Goal: Communication & Community: Answer question/provide support

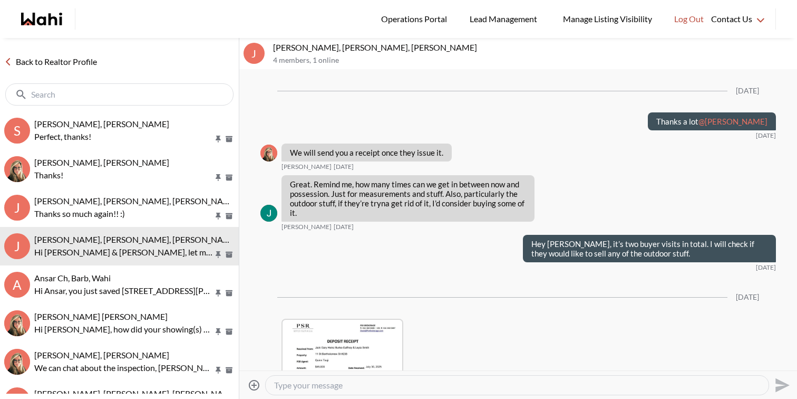
scroll to position [2008, 0]
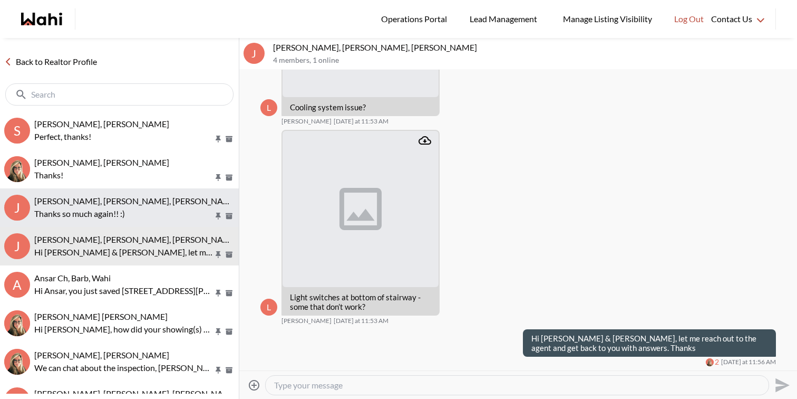
click at [91, 211] on p "Thanks so much again!! :)" at bounding box center [123, 213] width 179 height 13
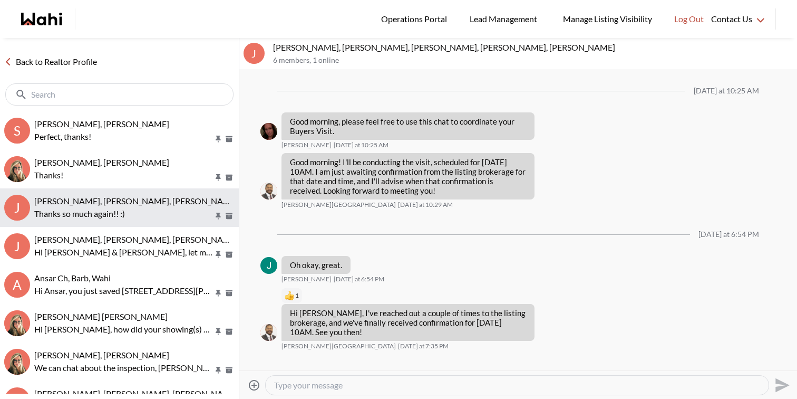
scroll to position [338, 0]
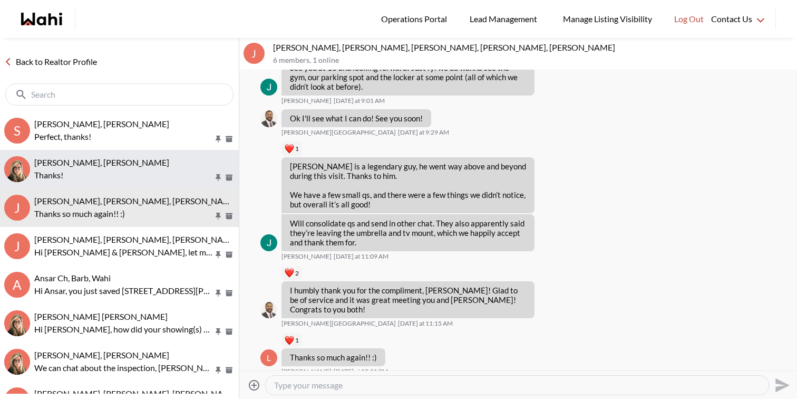
click at [81, 175] on p "Thanks!" at bounding box center [123, 175] width 179 height 13
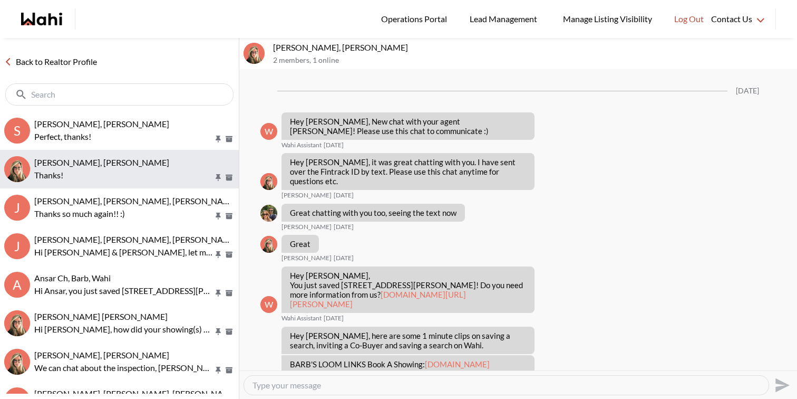
scroll to position [260, 0]
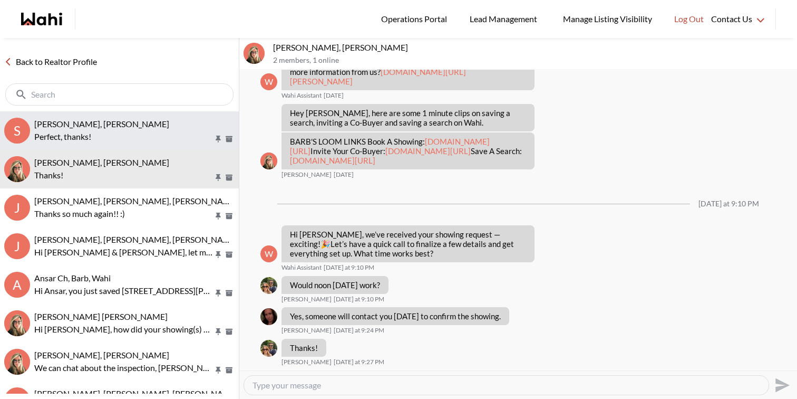
click at [83, 139] on p "Perfect, thanks!" at bounding box center [123, 136] width 179 height 13
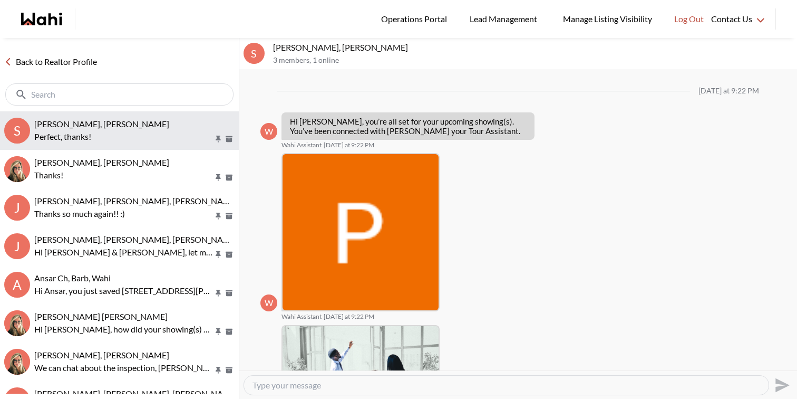
scroll to position [266, 0]
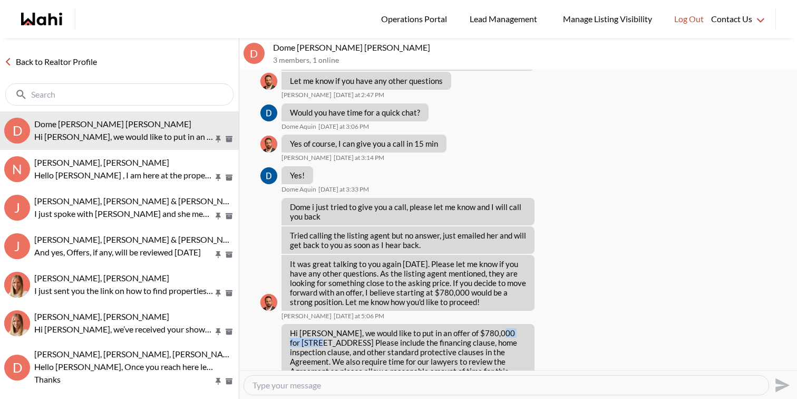
scroll to position [693, 0]
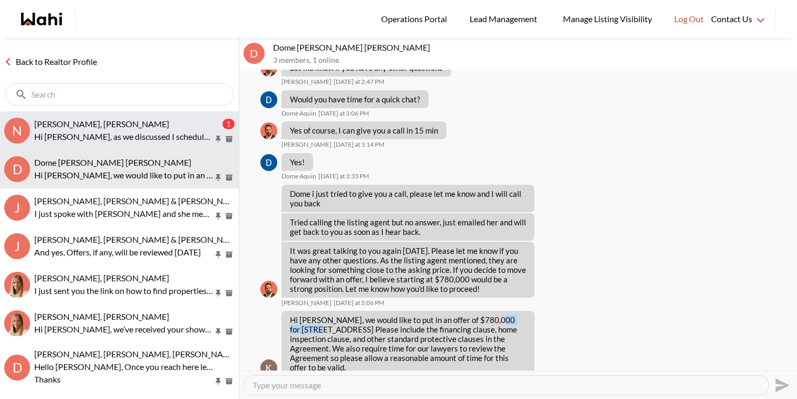
click at [152, 134] on p "Hi [PERSON_NAME], as we discussed I scheduled a booking again for the Missisuag…" at bounding box center [123, 136] width 179 height 13
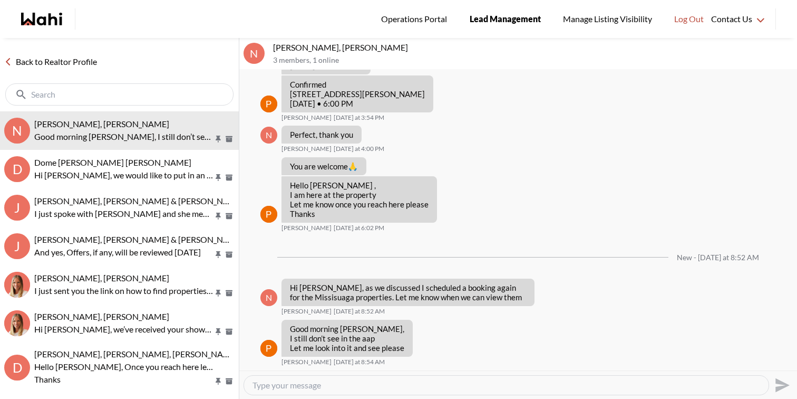
scroll to position [792, 0]
drag, startPoint x: 272, startPoint y: 47, endPoint x: 321, endPoint y: 50, distance: 49.1
click at [321, 50] on div "N Nitesh Goyal, Paul, Michelle 3 members , 1 online" at bounding box center [518, 54] width 558 height 32
copy p "[PERSON_NAME]"
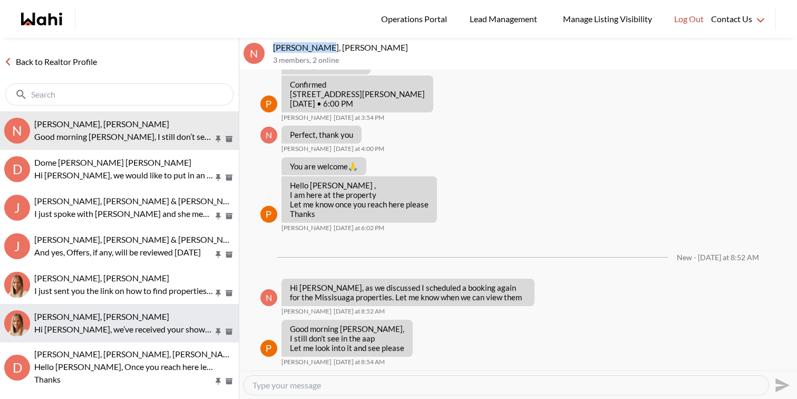
click at [121, 327] on p "Hi Nitesh, we’ve received your showing request —exciting! 🎉 Let’s have a quick …" at bounding box center [123, 329] width 179 height 13
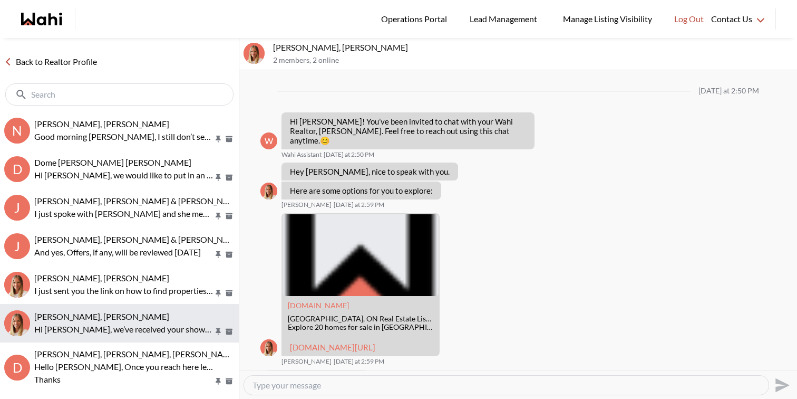
scroll to position [779, 0]
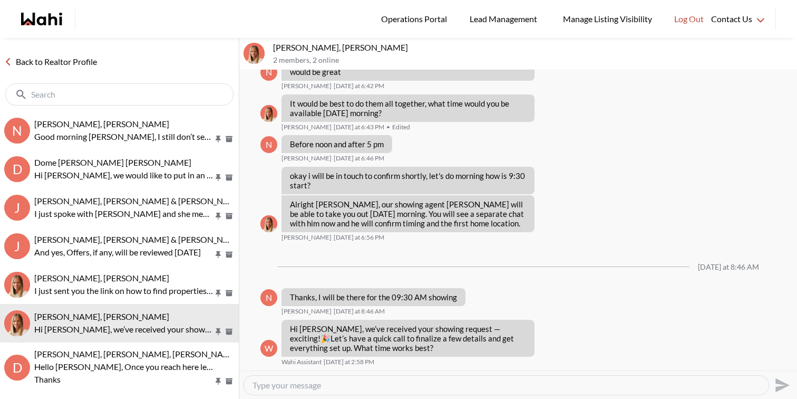
click at [322, 390] on div at bounding box center [506, 384] width 525 height 19
click at [322, 385] on textarea "Type your message" at bounding box center [507, 385] width 508 height 11
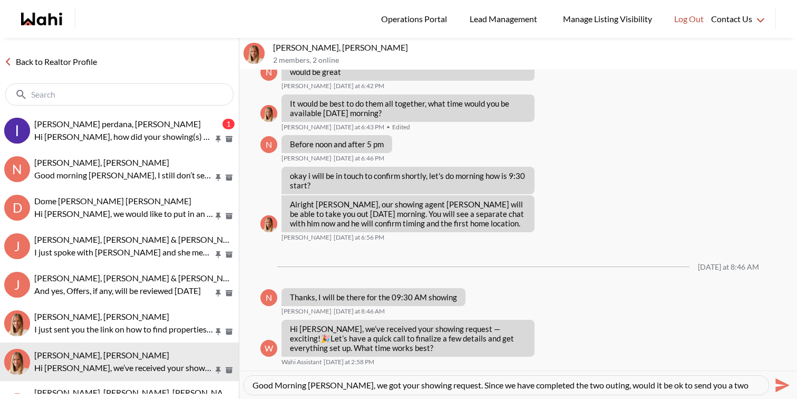
scroll to position [10, 0]
type textarea "Good Morning Nitesh, we got your showing request. Since we have completed the t…"
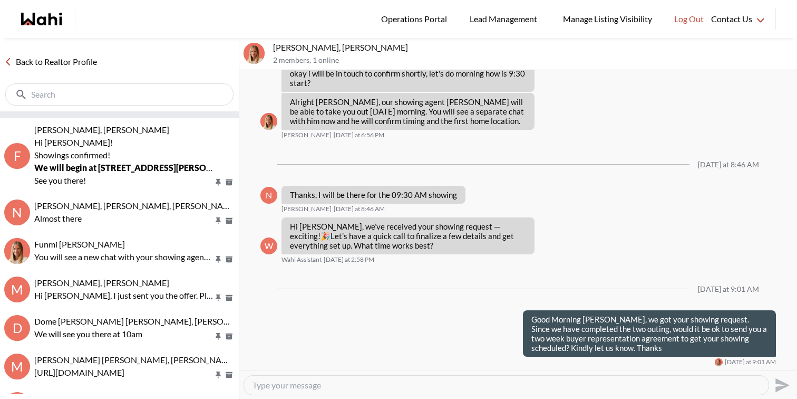
scroll to position [315, 0]
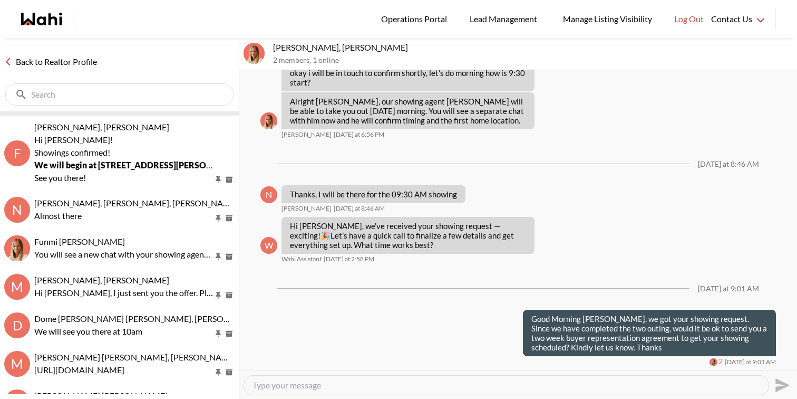
click at [146, 319] on span "Dome Aquin, Keith Mody, Julia, Michelle" at bounding box center [147, 318] width 226 height 10
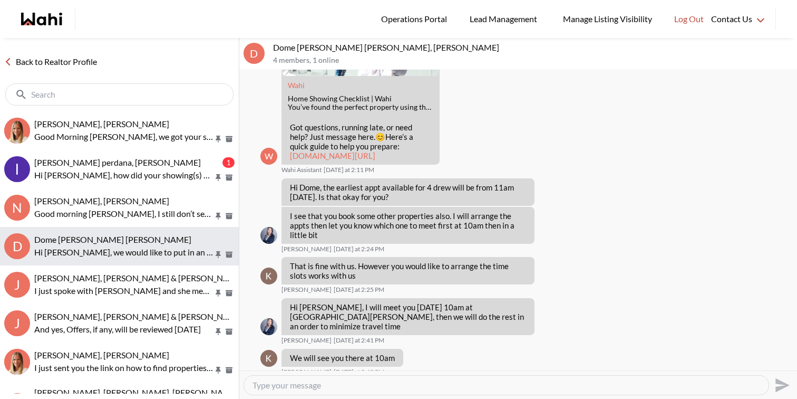
click at [146, 243] on span "Dome Aquin, Keith Mody, Michelle" at bounding box center [112, 239] width 157 height 10
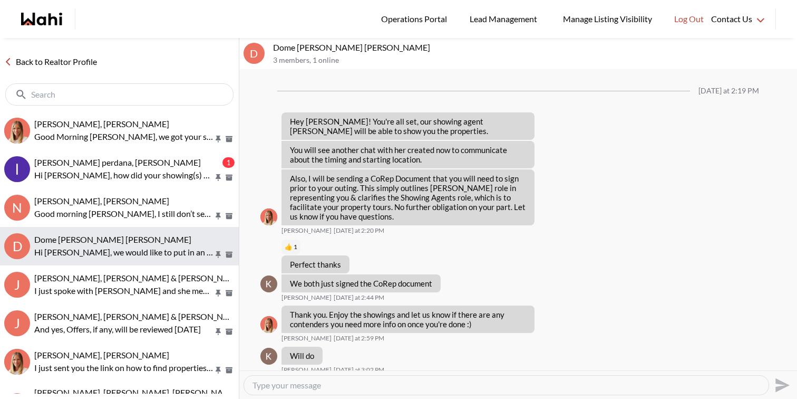
scroll to position [694, 0]
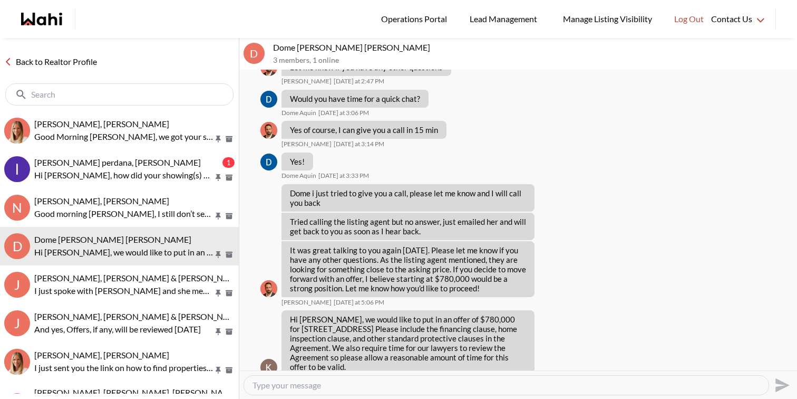
click at [331, 384] on textarea "Type your message" at bounding box center [507, 385] width 508 height 11
click at [558, 385] on textarea "Good Morning Keith, Sorry for the delay. I can definitely assist you with the o…" at bounding box center [507, 385] width 508 height 11
click at [330, 385] on textarea "Good Morning Keith, Sorry for the delay. I can definitely assist you with the o…" at bounding box center [507, 385] width 508 height 11
type textarea "Good Morning Keith & Dome, Sorry for the delay. I can definitely assist you wit…"
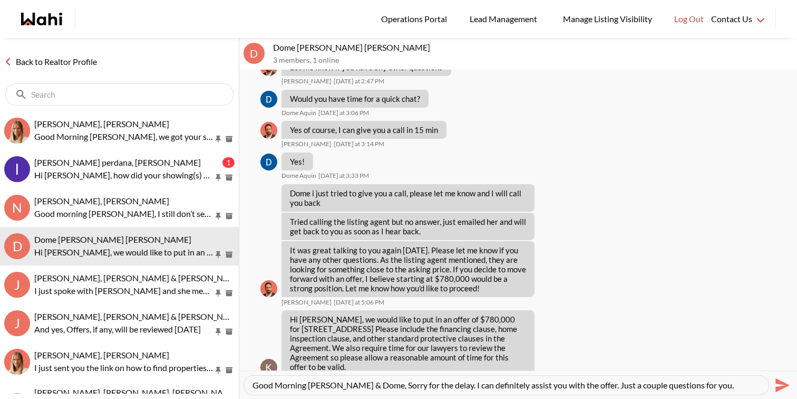
click at [784, 386] on icon "Send" at bounding box center [783, 384] width 14 height 14
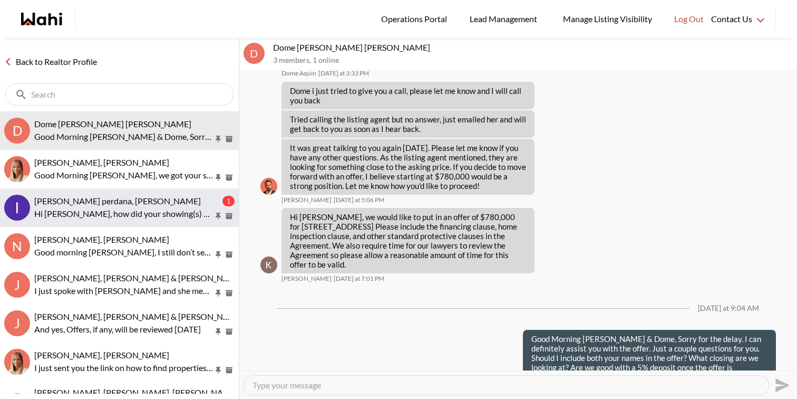
click at [194, 209] on p "Hi [PERSON_NAME], how did your showing(s) with [PERSON_NAME] go [DATE]?" at bounding box center [123, 213] width 179 height 13
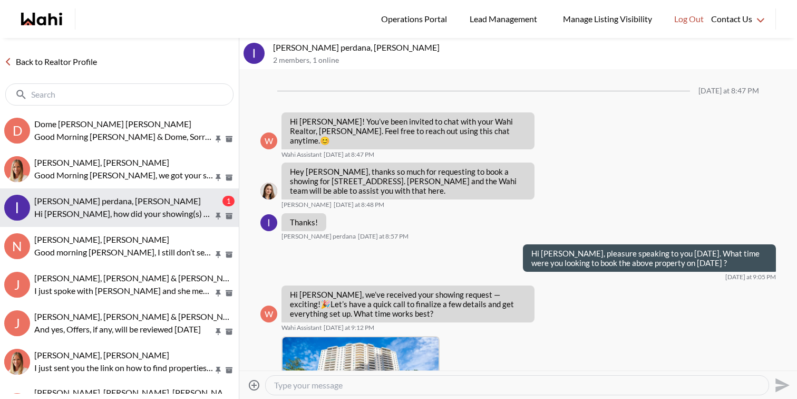
scroll to position [1214, 0]
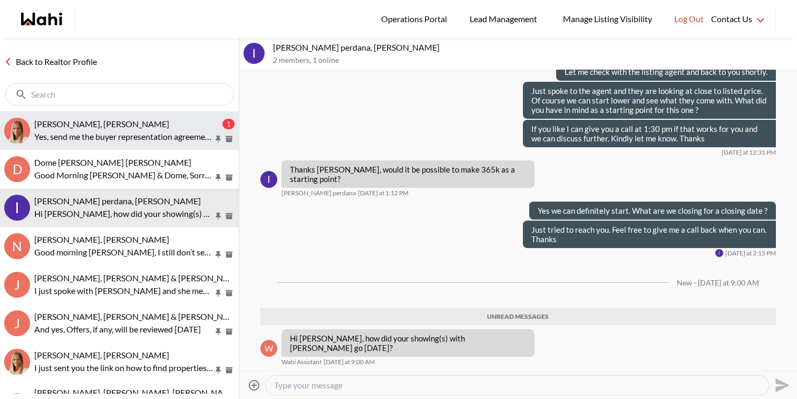
click at [126, 123] on div "Nitesh Goyal, Michelle" at bounding box center [127, 124] width 186 height 11
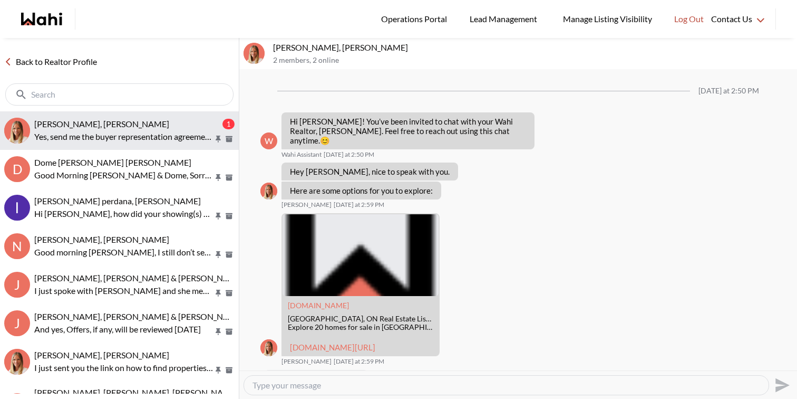
scroll to position [991, 0]
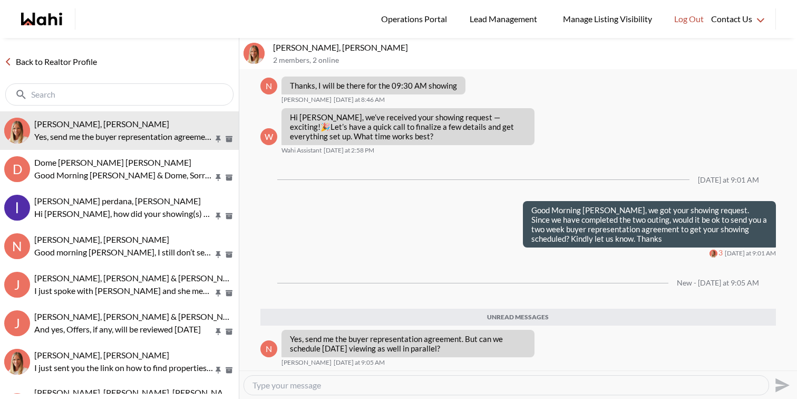
click at [319, 386] on textarea "Type your message" at bounding box center [507, 385] width 508 height 11
type textarea "Sure, let me get the showing scheduled for now and will send you the paperwork.…"
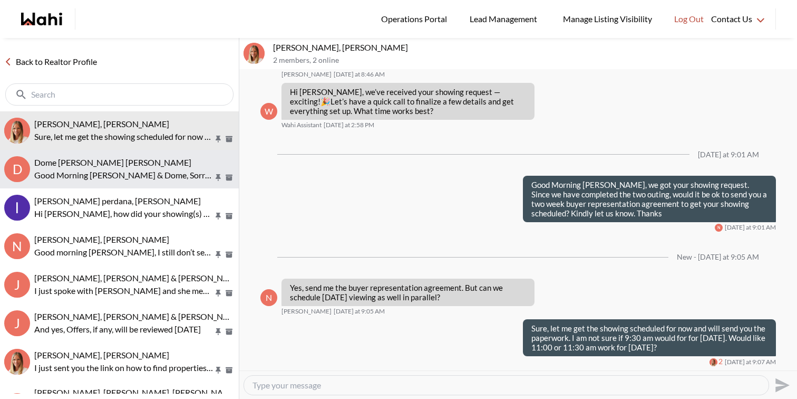
click at [87, 163] on span "Dome Aquin, Keith Mody, Michelle" at bounding box center [112, 162] width 157 height 10
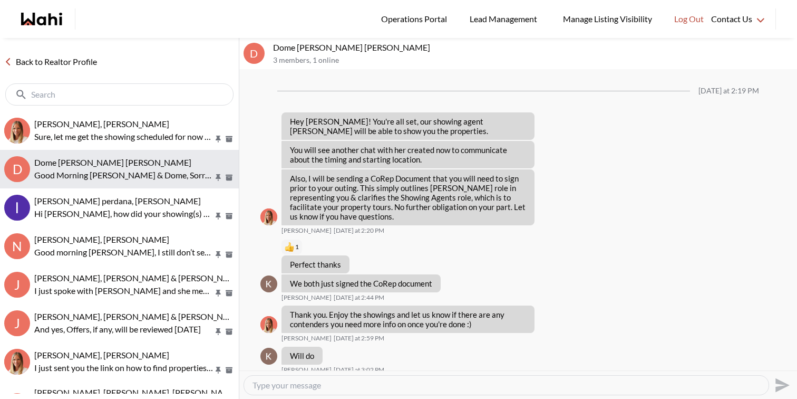
scroll to position [796, 0]
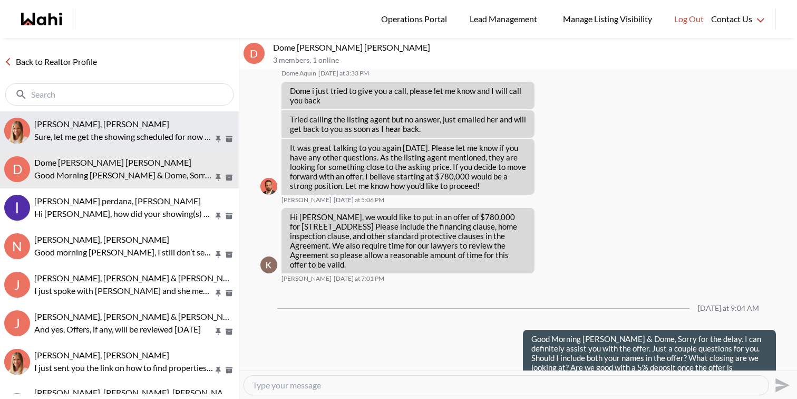
click at [88, 129] on div "Nitesh Goyal, Michelle Sure, let me get the showing scheduled for now and will …" at bounding box center [134, 131] width 200 height 24
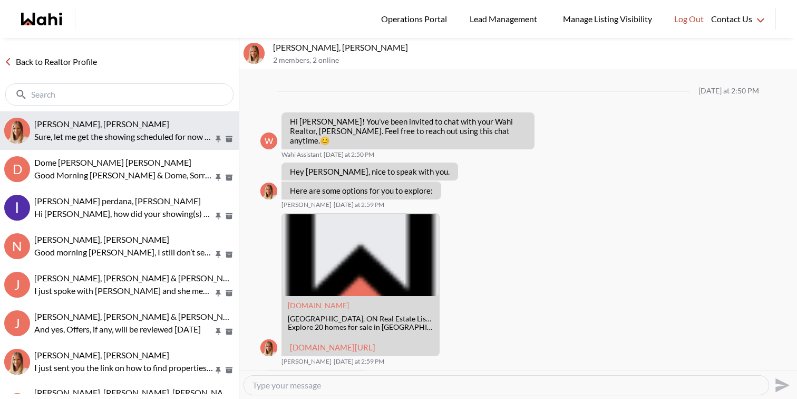
scroll to position [973, 0]
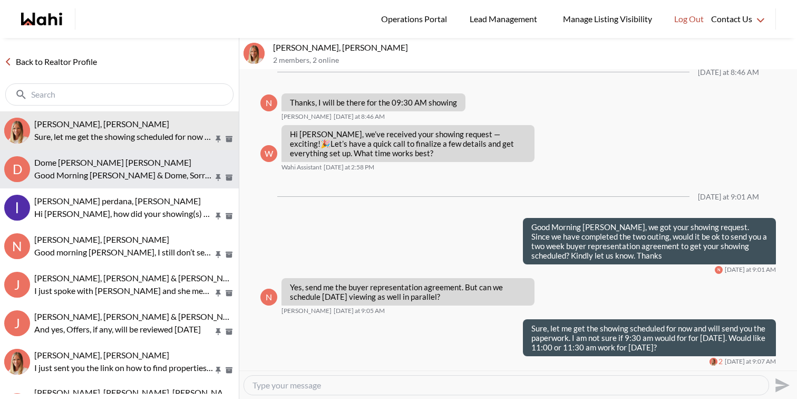
click at [109, 177] on p "Good Morning Keith & Dome, Sorry for the delay. I can definitely assist you wit…" at bounding box center [123, 175] width 179 height 13
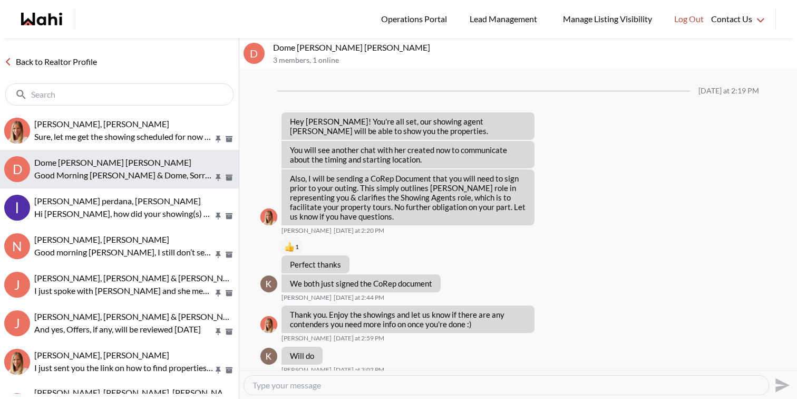
scroll to position [796, 0]
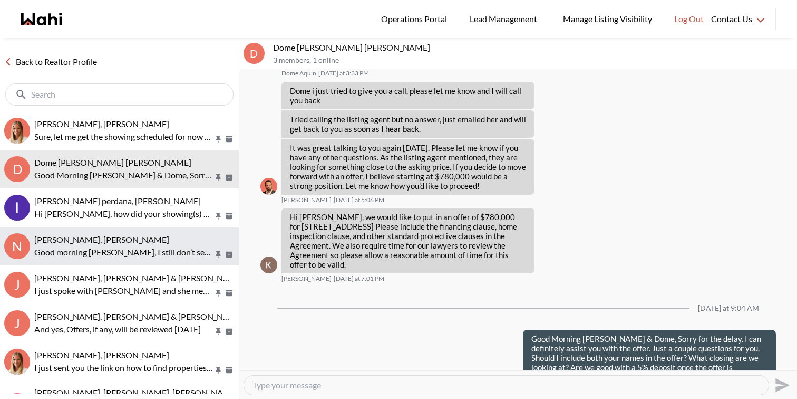
click at [115, 256] on p "Good morning Nitesh, I still don’t see in the aap Let me look into it and see p…" at bounding box center [123, 252] width 179 height 13
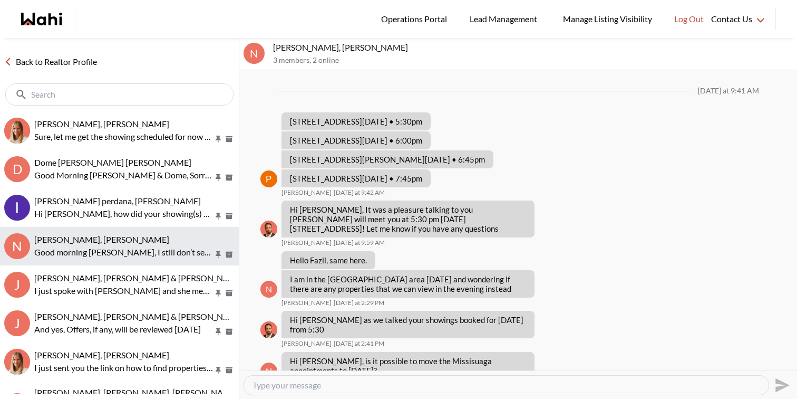
scroll to position [792, 0]
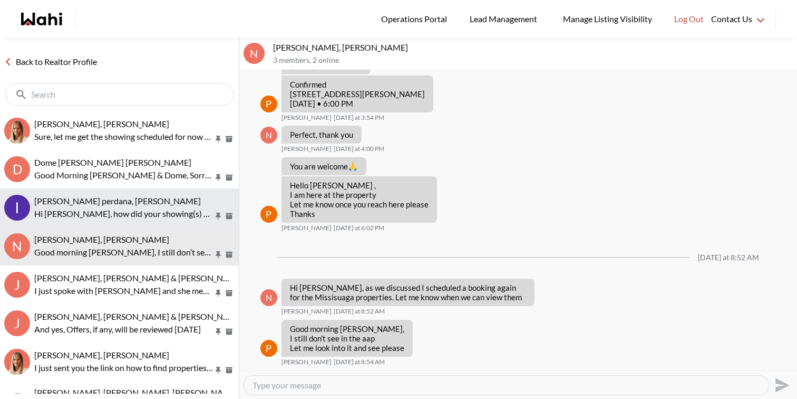
click at [118, 193] on button "lidya perdana, Faraz Hi Lidya, how did your showing(s) with Duane go yesterday?" at bounding box center [119, 207] width 239 height 38
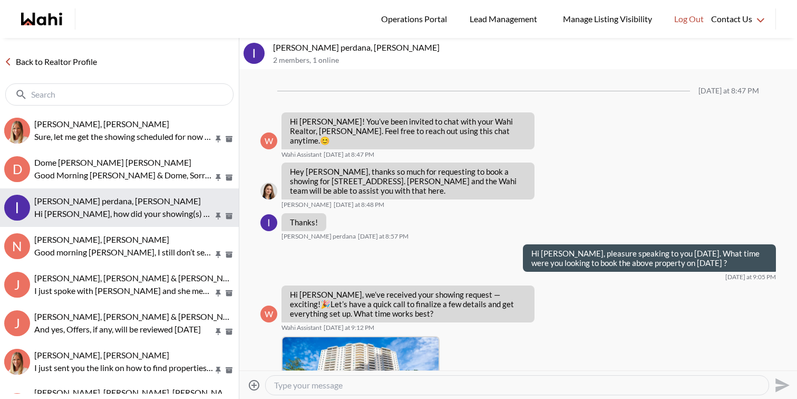
scroll to position [1188, 0]
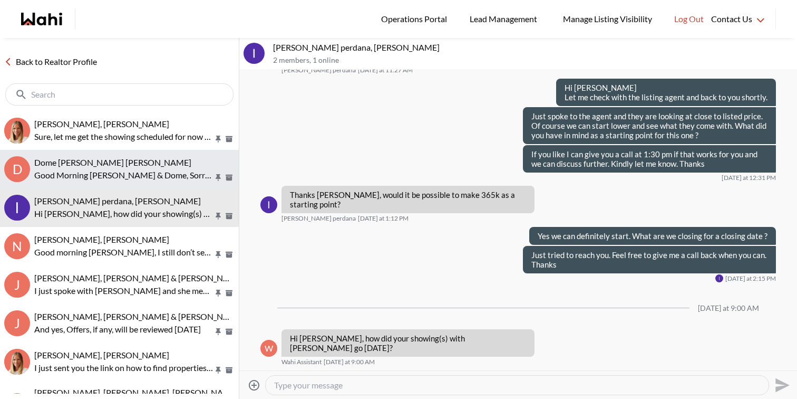
click at [123, 170] on p "Good Morning Keith & Dome, Sorry for the delay. I can definitely assist you wit…" at bounding box center [123, 175] width 179 height 13
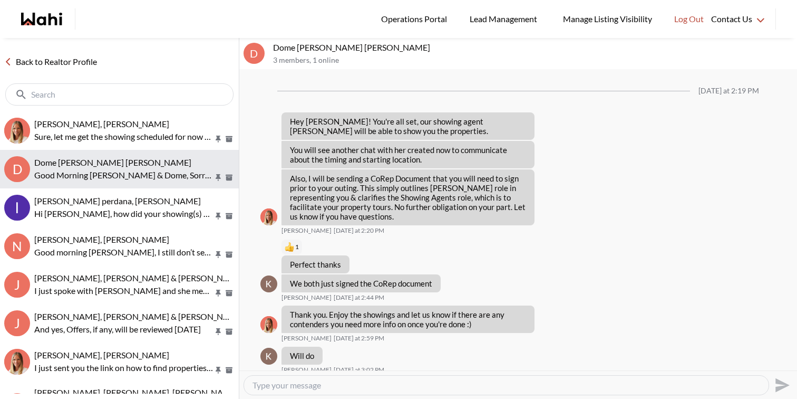
scroll to position [796, 0]
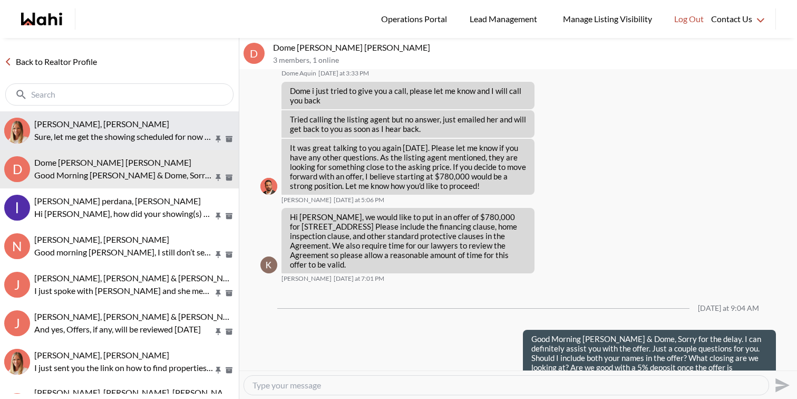
click at [117, 127] on div "[PERSON_NAME], [PERSON_NAME]" at bounding box center [134, 124] width 200 height 11
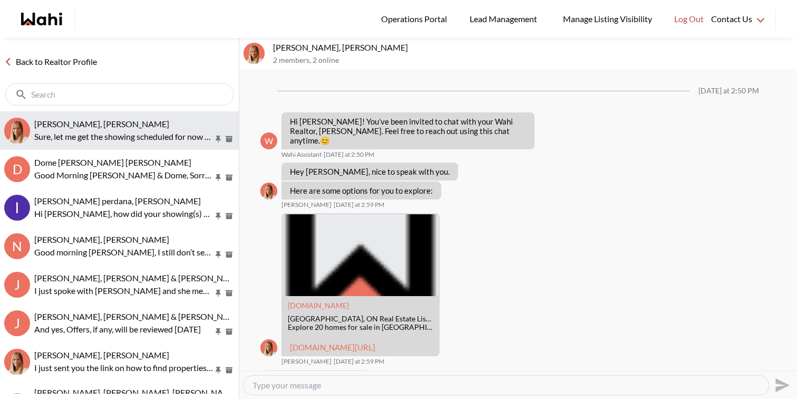
scroll to position [973, 0]
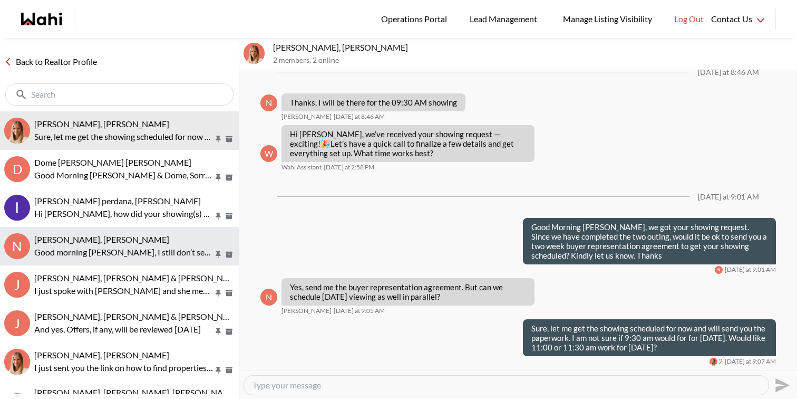
click at [113, 240] on span "Nitesh Goyal, Paul, Michelle" at bounding box center [101, 239] width 135 height 10
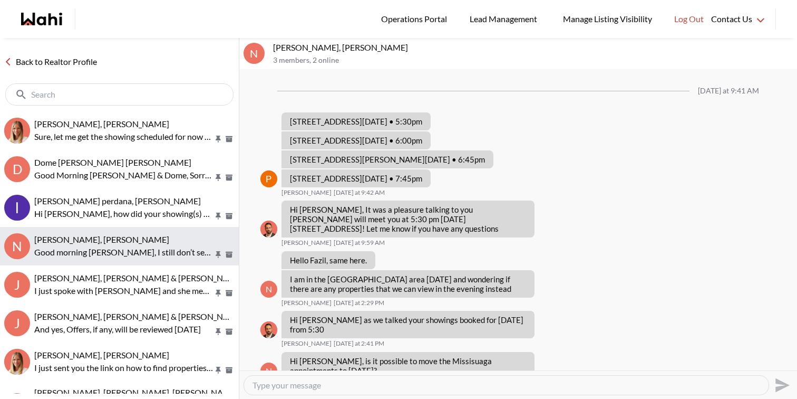
scroll to position [792, 0]
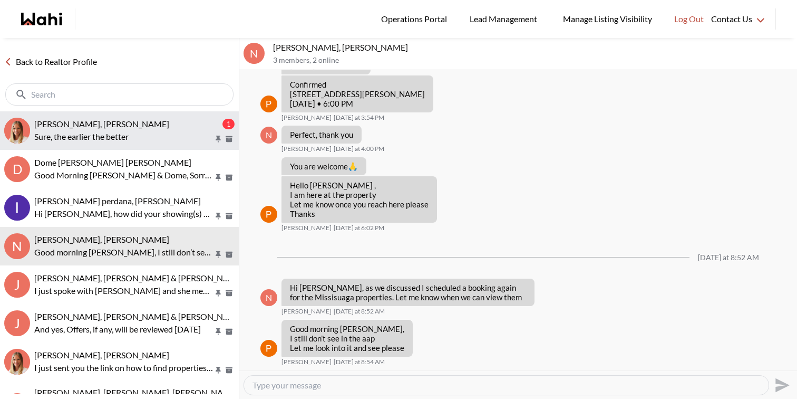
click at [113, 125] on span "[PERSON_NAME], [PERSON_NAME]" at bounding box center [101, 124] width 135 height 10
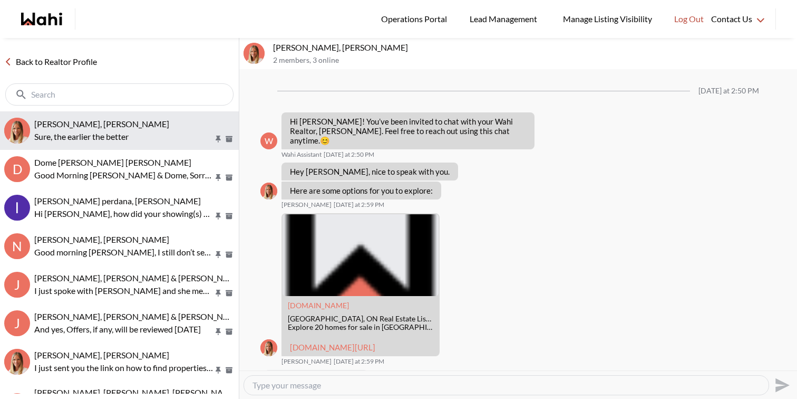
scroll to position [1072, 0]
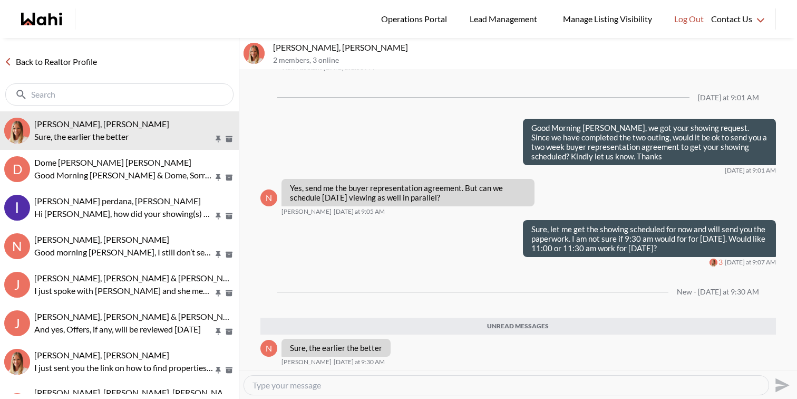
click at [294, 391] on div at bounding box center [506, 384] width 525 height 19
click at [295, 386] on textarea "Type your message" at bounding box center [507, 385] width 508 height 11
type textarea "Paul is booking them and will confirm with the start time. Kindly ignore the sh…"
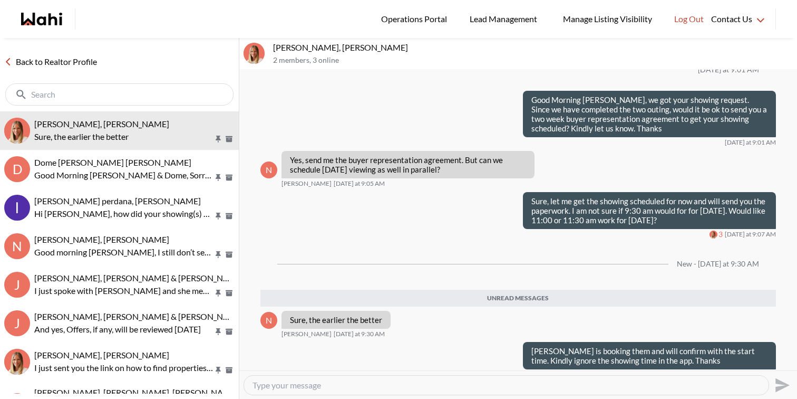
scroll to position [1088, 0]
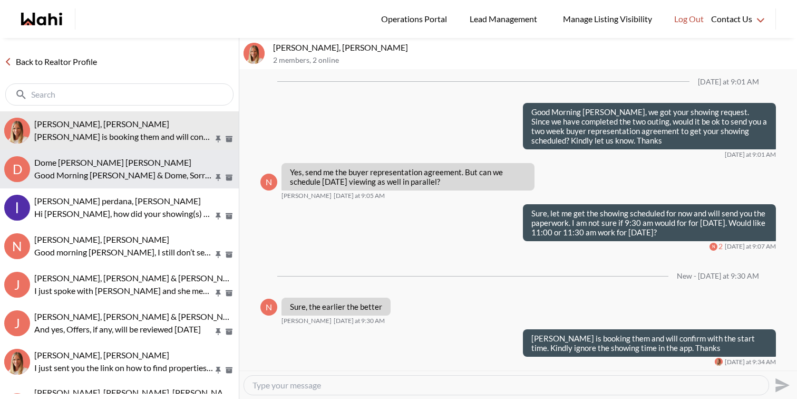
click at [171, 179] on p "Good Morning Keith & Dome, Sorry for the delay. I can definitely assist you wit…" at bounding box center [123, 175] width 179 height 13
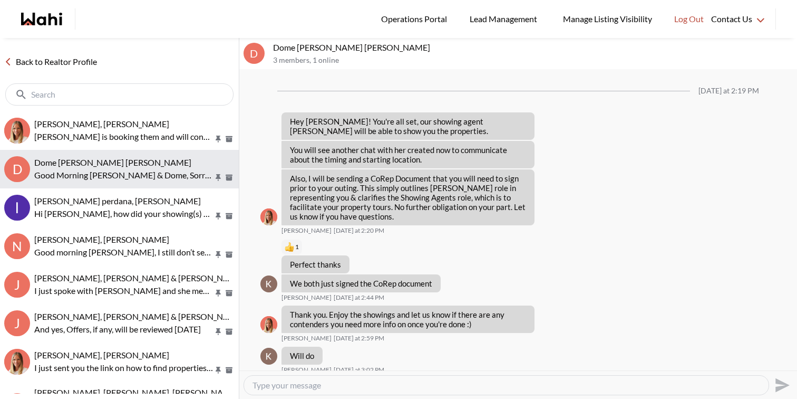
scroll to position [796, 0]
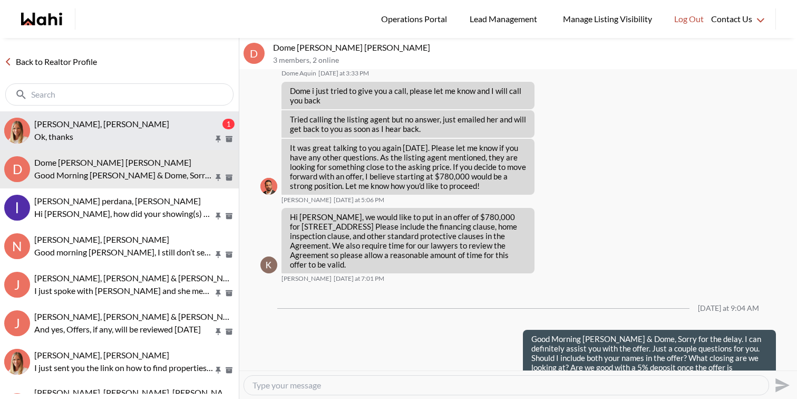
click at [156, 136] on p "Ok, thanks" at bounding box center [123, 136] width 179 height 13
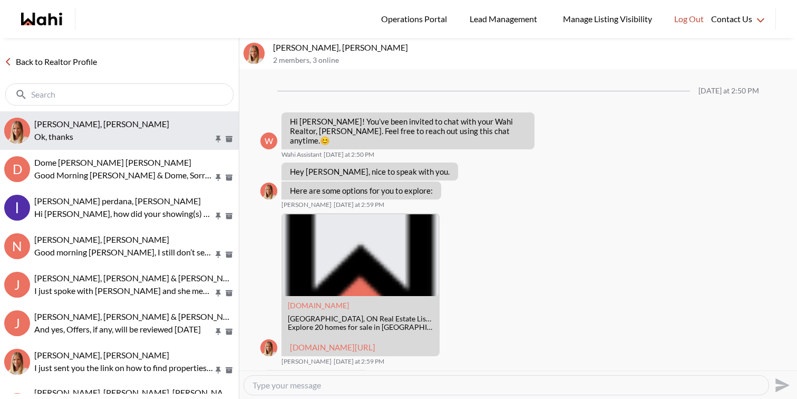
scroll to position [1145, 0]
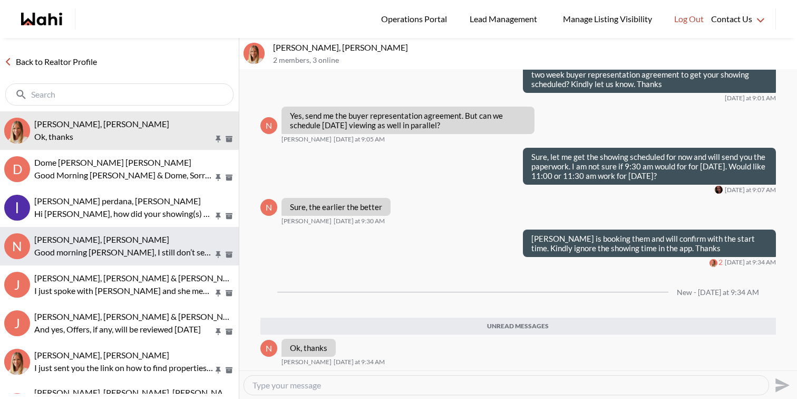
click at [142, 241] on div "[PERSON_NAME], [PERSON_NAME]" at bounding box center [134, 239] width 200 height 11
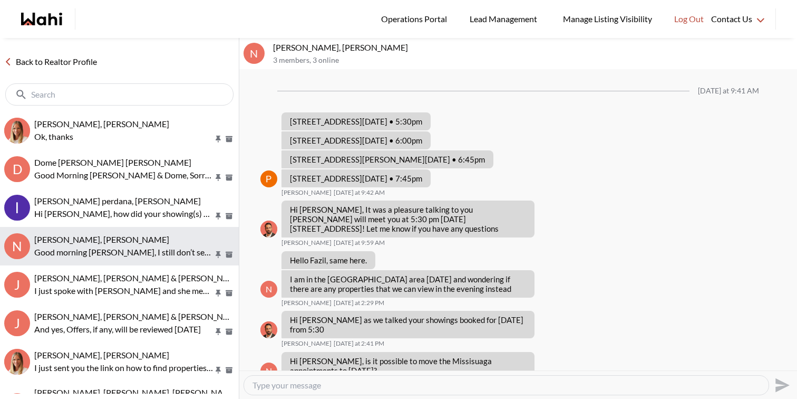
scroll to position [792, 0]
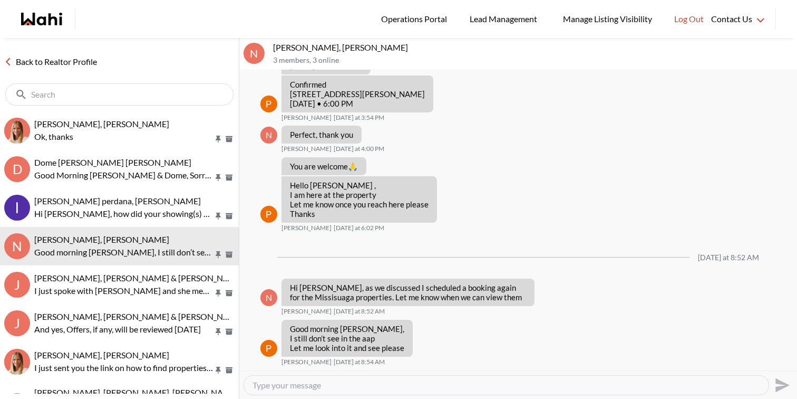
click at [294, 383] on textarea "Type your message" at bounding box center [507, 385] width 508 height 11
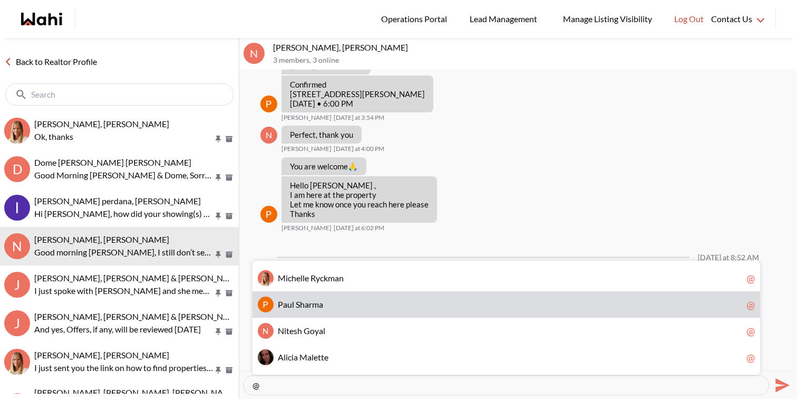
click at [362, 301] on span "P a u l S h a r m a" at bounding box center [510, 304] width 464 height 11
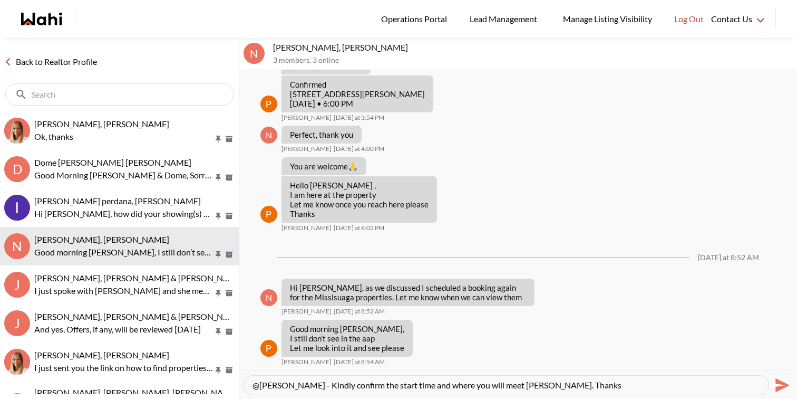
type textarea "@Paul Sharma - Kindly confirm the start time and where you will meet Nitesh. Th…"
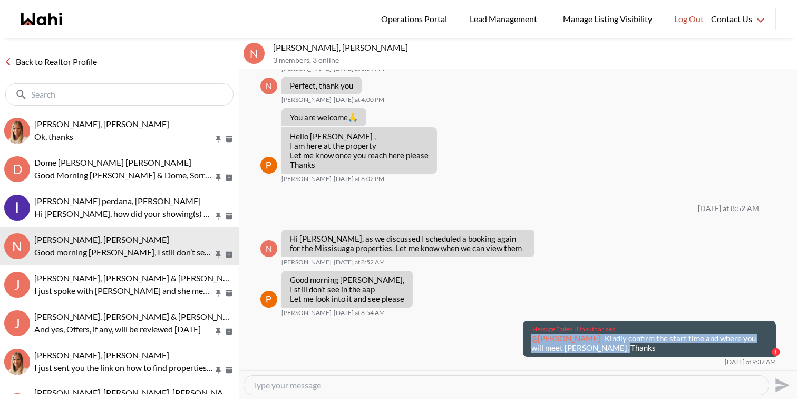
drag, startPoint x: 605, startPoint y: 355, endPoint x: 531, endPoint y: 346, distance: 74.4
click at [531, 346] on p "@Paul Sharma - Kindly confirm the start time and where you will meet Nitesh. Th…" at bounding box center [649, 342] width 236 height 19
copy p "@Paul Sharma - Kindly confirm the start time and where you will meet Nitesh. Th…"
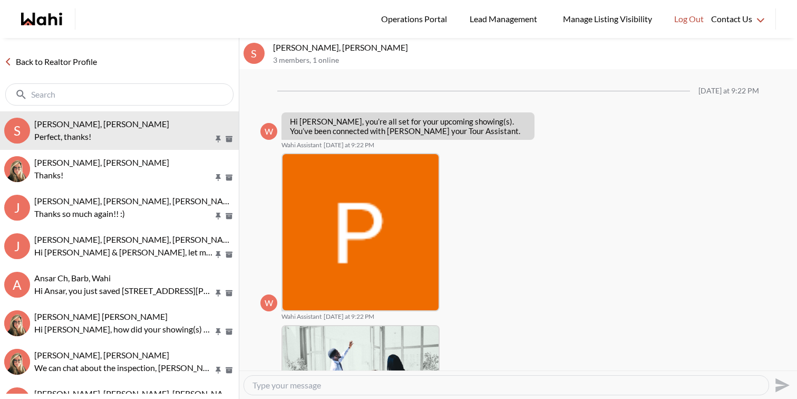
scroll to position [266, 0]
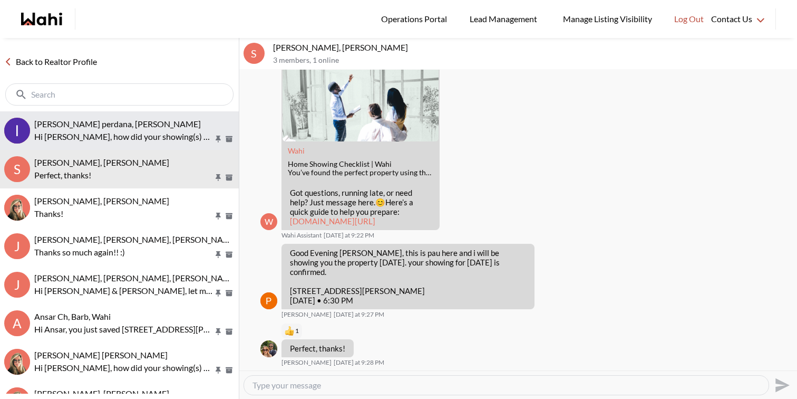
click at [126, 142] on p "Hi [PERSON_NAME], how did your showing(s) with [PERSON_NAME] go [DATE]?" at bounding box center [123, 136] width 179 height 13
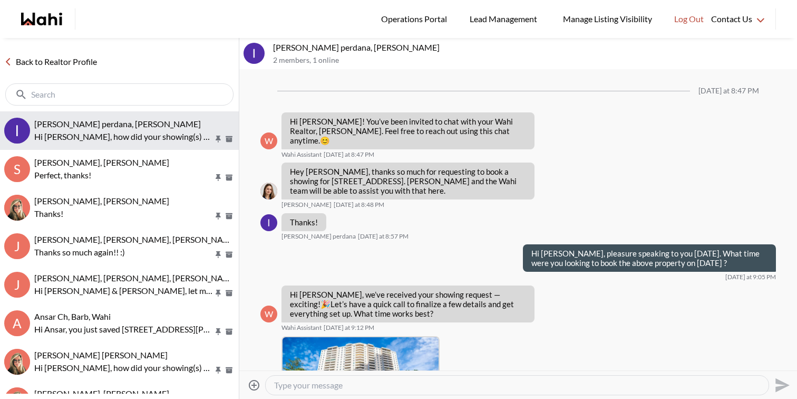
scroll to position [1188, 0]
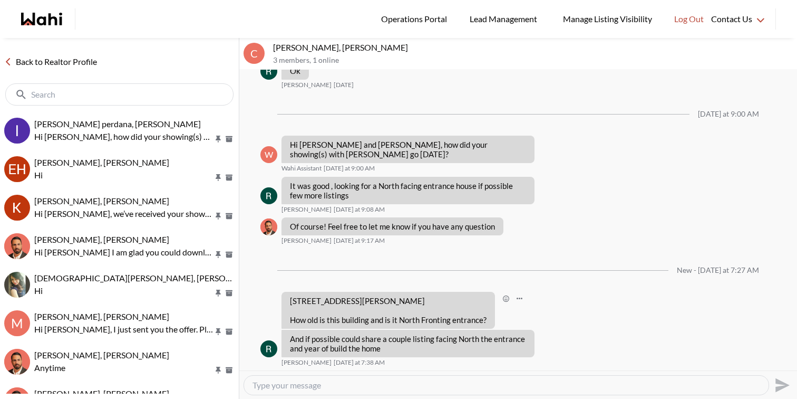
click at [401, 299] on p "682 Megson Terr, Milton, Ontario L9T 8K4" at bounding box center [388, 300] width 197 height 9
copy p "682 Megson Terr, Milton, Ontario L9T 8K4"
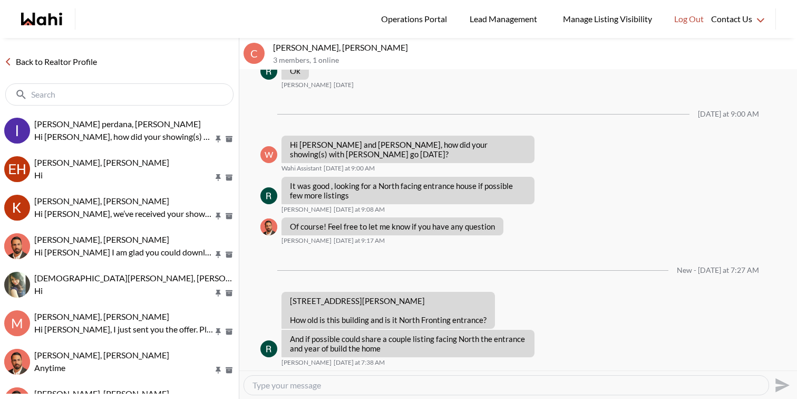
click at [318, 394] on div "Send" at bounding box center [518, 385] width 549 height 24
click at [318, 389] on textarea "Type your message" at bounding box center [507, 385] width 508 height 11
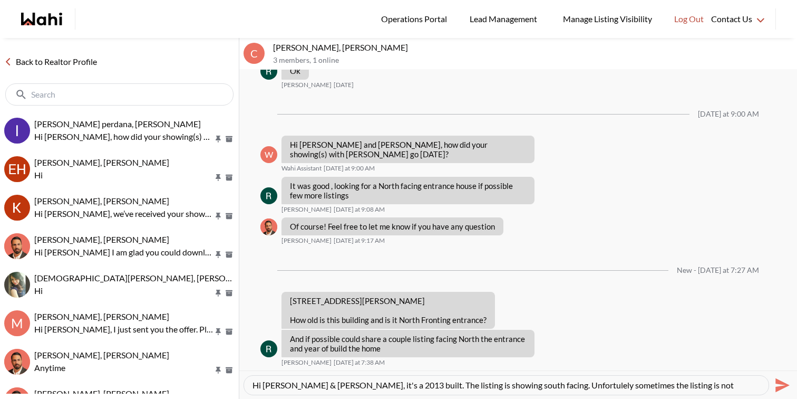
click at [702, 383] on textarea "Hi Chandra & Divya, it's a 2013 built. The listing is showing south facing. Unf…" at bounding box center [507, 385] width 508 height 11
click at [651, 389] on textarea "Hi Chandra & Divya, it's a 2013 built. The listing is showing south facing. Unf…" at bounding box center [507, 385] width 508 height 11
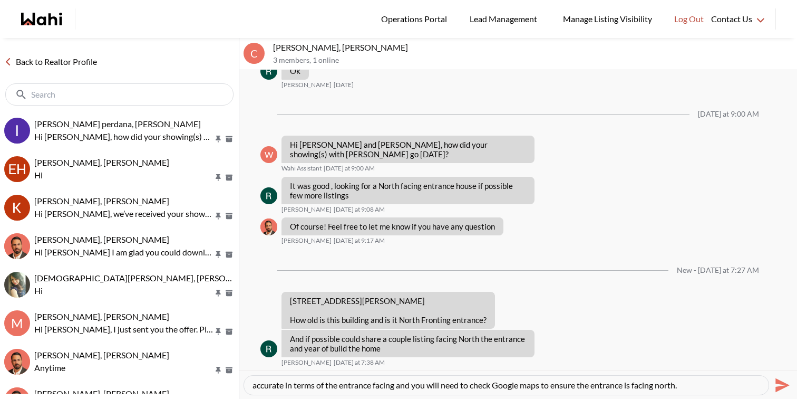
paste textarea "the home was built in 2013. The listing shows it as south-facing, but sometimes…"
type textarea "Hi Chandra & Divya, the home was built in [DATE]. The listing shows it as south…"
click at [782, 385] on icon "Send" at bounding box center [783, 384] width 14 height 14
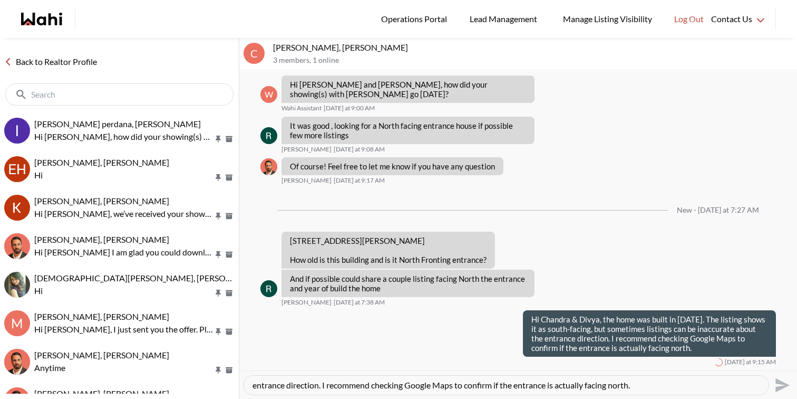
scroll to position [0, 0]
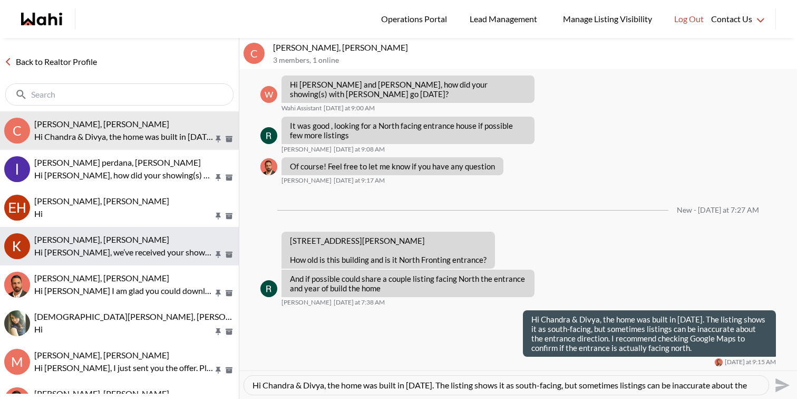
click at [95, 251] on p "Hi Kevin, we’ve received your showing request —exciting! 🎉 Let’s have a quick c…" at bounding box center [123, 252] width 179 height 13
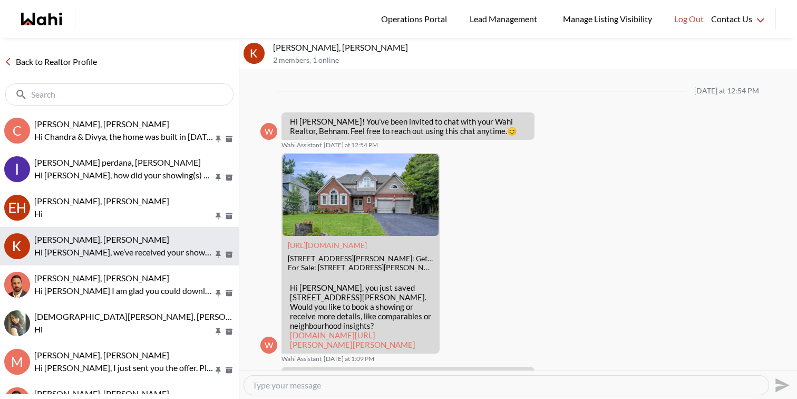
scroll to position [850, 0]
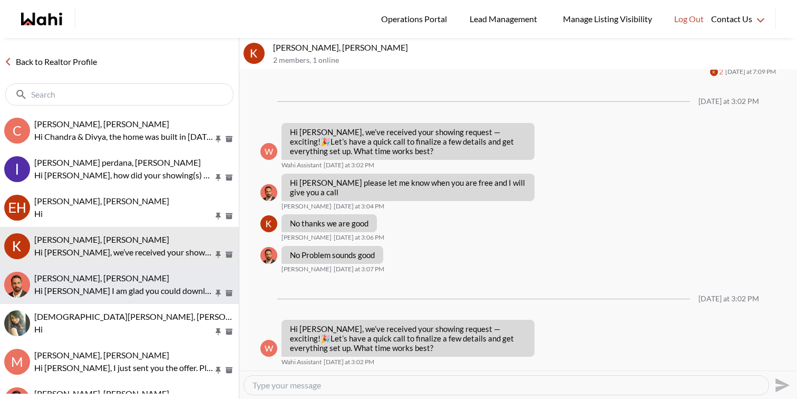
click at [94, 283] on div "Gordon Dale, Behnam" at bounding box center [134, 278] width 200 height 11
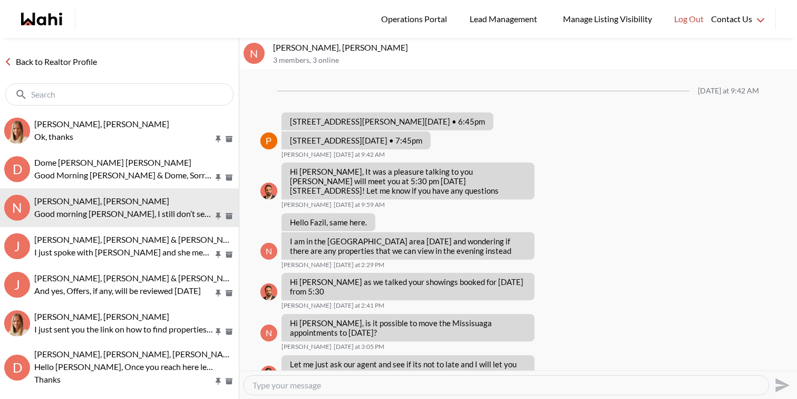
scroll to position [735, 0]
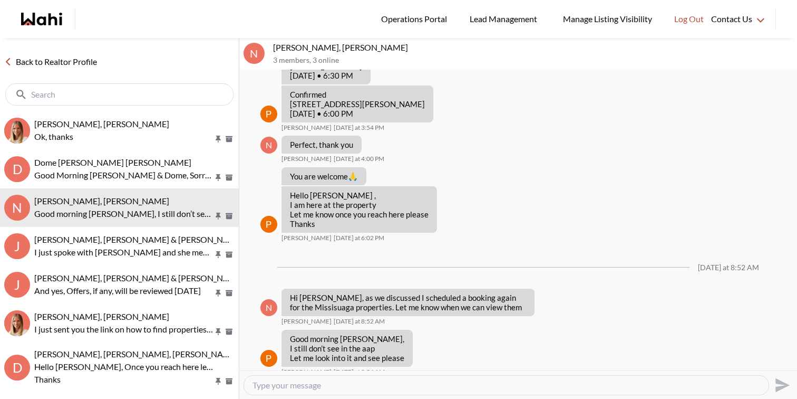
click at [344, 378] on div at bounding box center [506, 384] width 525 height 19
click at [344, 386] on textarea "Type your message" at bounding box center [507, 385] width 508 height 11
paste textarea "@[PERSON_NAME] - Kindly confirm the start time and where you will meet [PERSON_…"
type textarea "@[PERSON_NAME] - Kindly confirm the start time and where you will meet [PERSON_…"
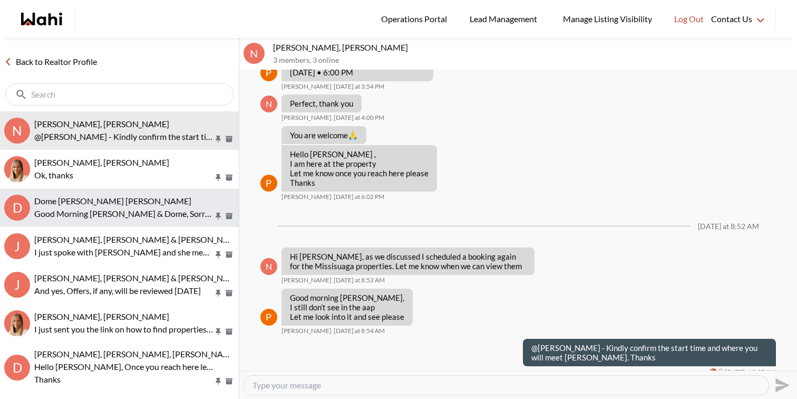
click at [121, 202] on span "Dome Aquin, Keith Mody, Michelle" at bounding box center [112, 201] width 157 height 10
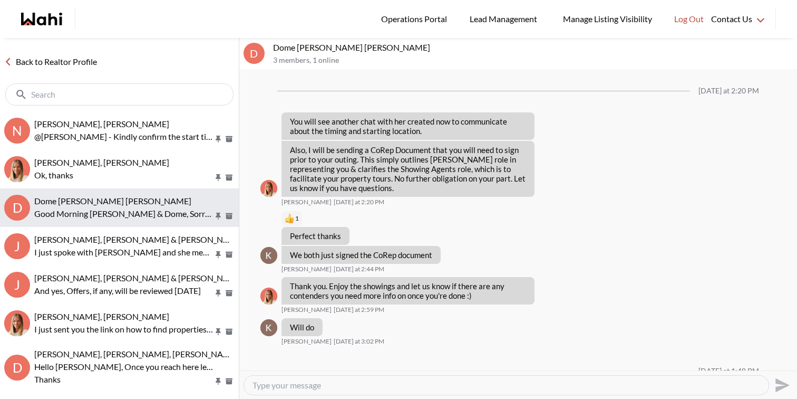
scroll to position [768, 0]
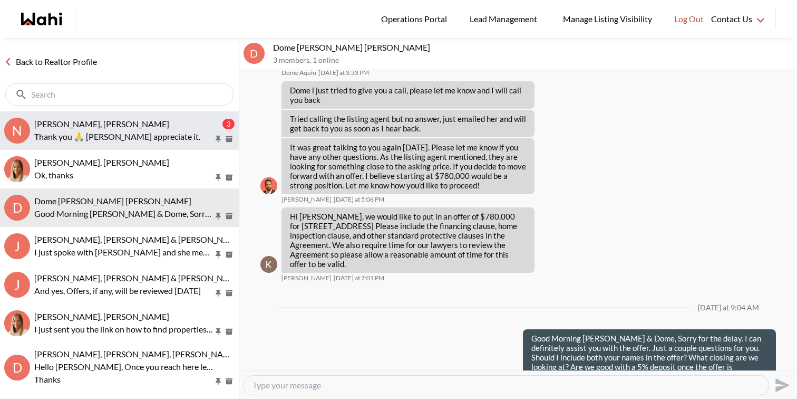
click at [120, 134] on p "Thank you 🙏 Nitesh appreciate it." at bounding box center [123, 136] width 179 height 13
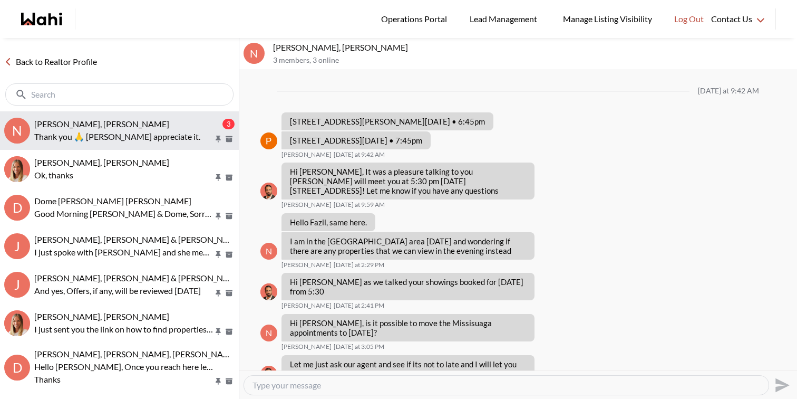
scroll to position [1003, 0]
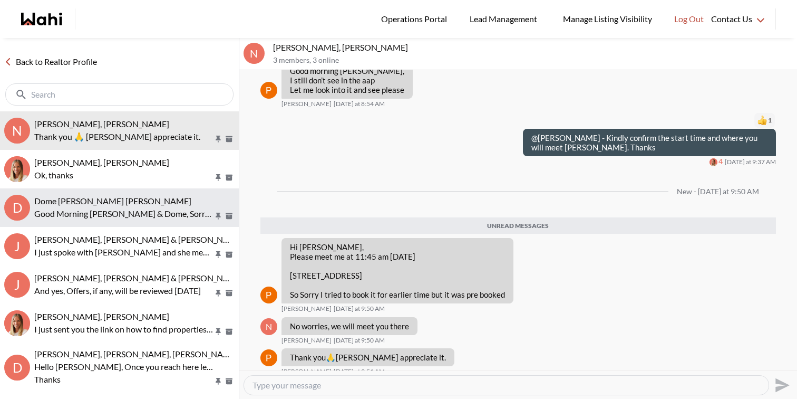
click at [148, 191] on button "D Dome Aquin, Keith Mody, Michelle Good Morning Keith & Dome, Sorry for the del…" at bounding box center [119, 207] width 239 height 38
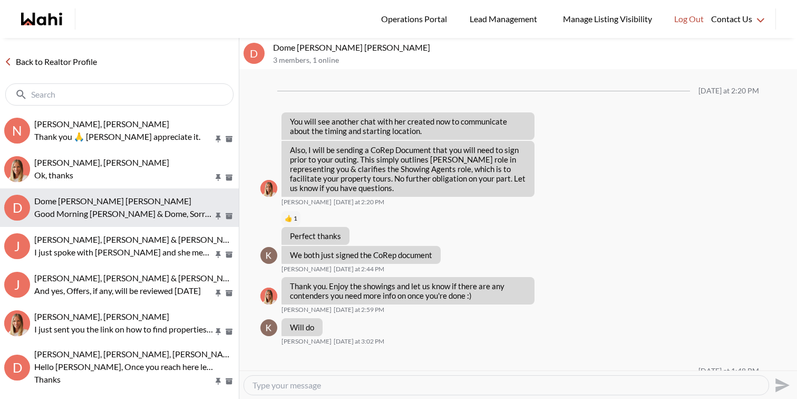
scroll to position [768, 0]
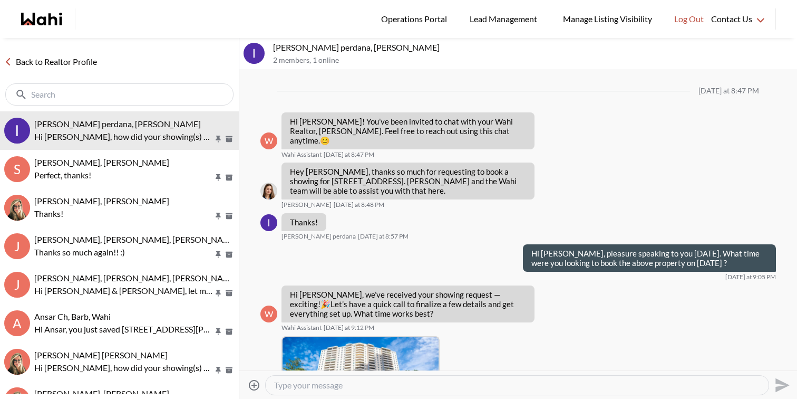
scroll to position [1188, 0]
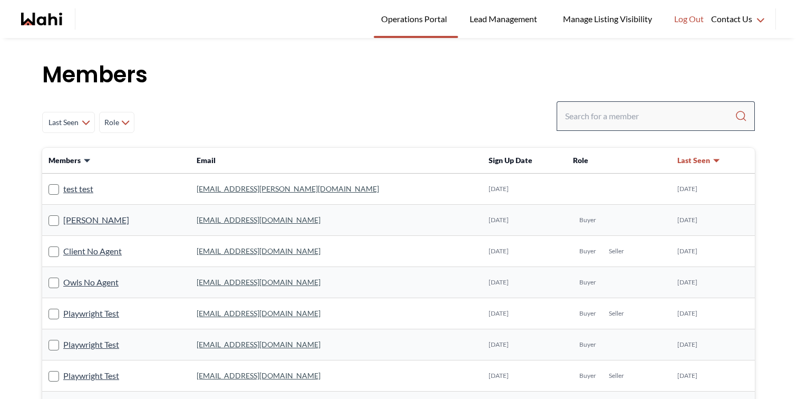
click at [629, 104] on div at bounding box center [656, 116] width 198 height 30
click at [618, 124] on input "Search input" at bounding box center [650, 115] width 170 height 19
type input "[PERSON_NAME]"
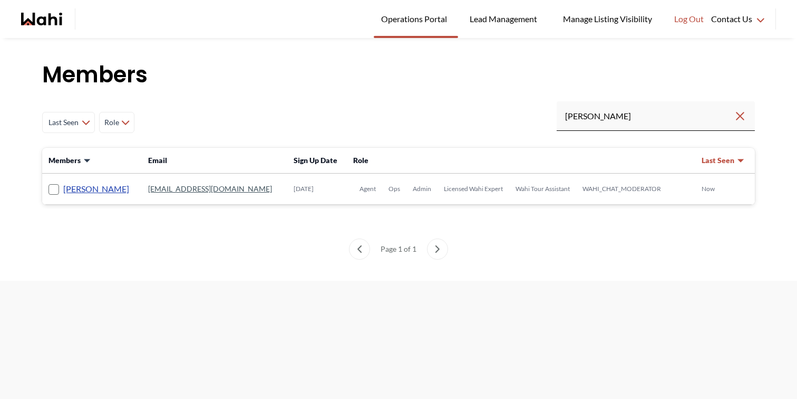
click at [99, 190] on link "[PERSON_NAME]" at bounding box center [96, 189] width 66 height 14
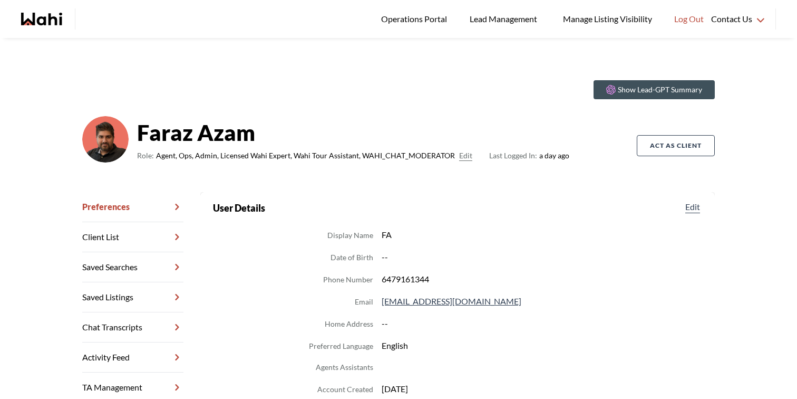
click at [111, 322] on link "Chat Transcripts" at bounding box center [132, 327] width 101 height 30
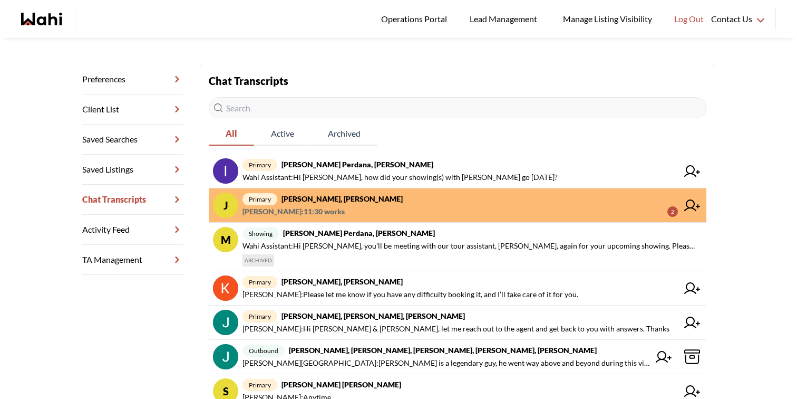
click at [396, 203] on span "primary Jaspreet Dhillon, Faraz" at bounding box center [460, 198] width 435 height 13
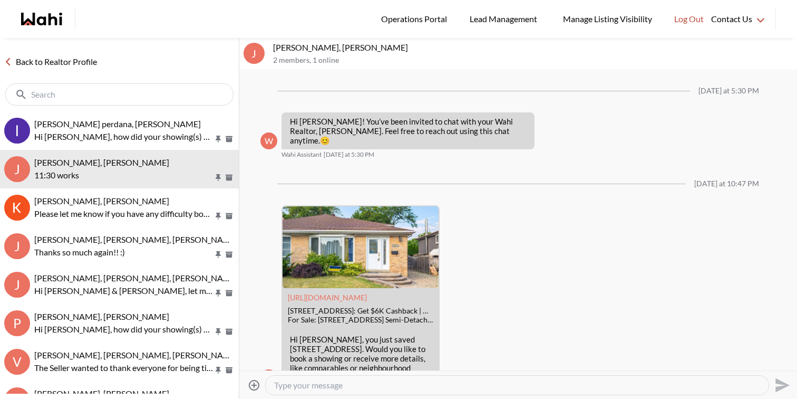
scroll to position [217, 0]
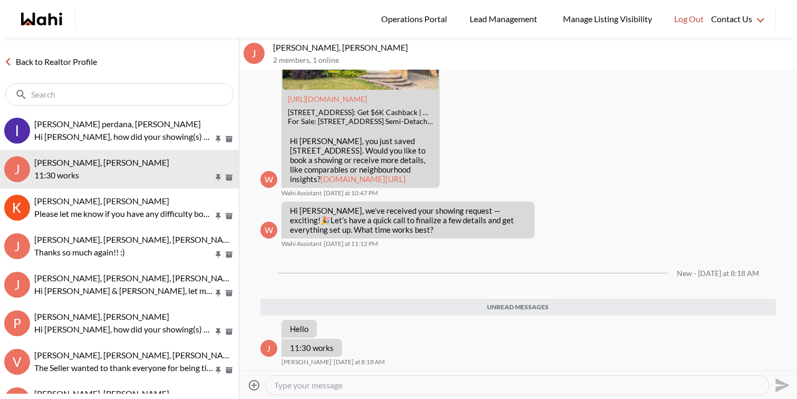
click at [341, 390] on div at bounding box center [517, 384] width 503 height 19
click at [346, 383] on textarea "Type your message" at bounding box center [517, 385] width 486 height 11
type textarea "Hi Jaspreet, no need for a call. Since this is your first showing. I will set t…"
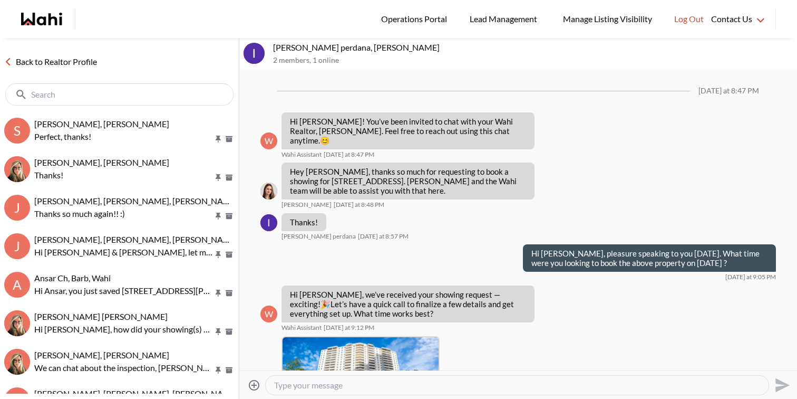
scroll to position [1188, 0]
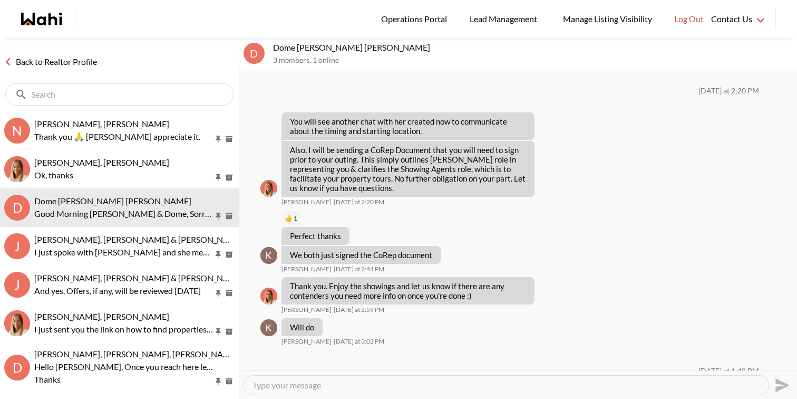
scroll to position [768, 0]
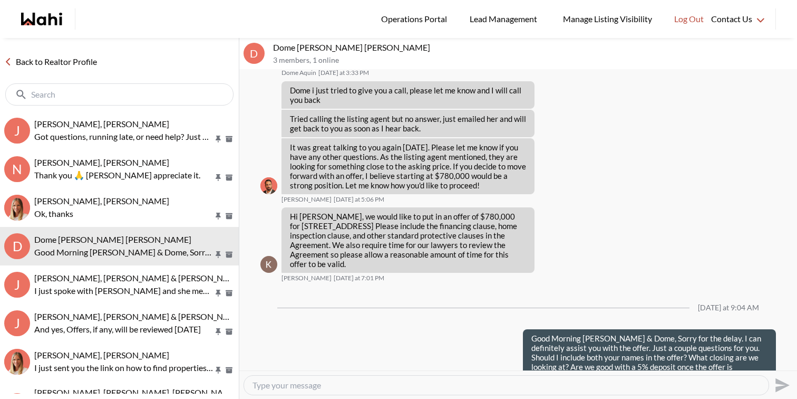
click at [284, 377] on div at bounding box center [506, 384] width 525 height 19
click at [288, 388] on textarea "Type your message" at bounding box center [507, 385] width 508 height 11
type textarea "I"
drag, startPoint x: 468, startPoint y: 384, endPoint x: 507, endPoint y: 385, distance: 38.5
click at [507, 385] on textarea "If you like we can hop on a quick call as per your convience. Thanks" at bounding box center [507, 385] width 508 height 11
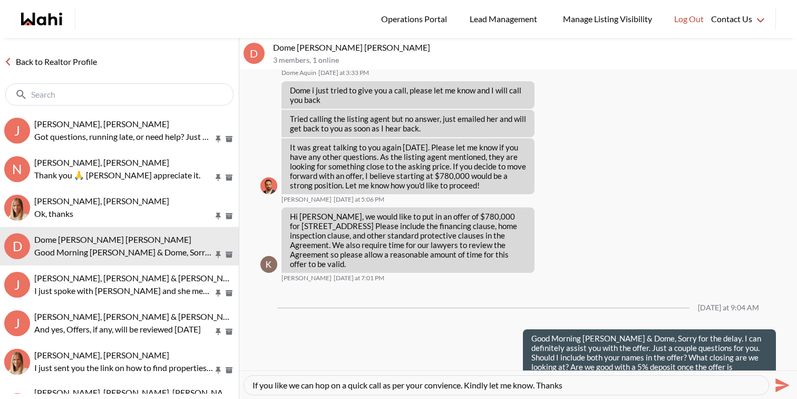
click at [447, 385] on textarea "If you like we can hop on a quick call as per your convience. Kindly let me kno…" at bounding box center [507, 385] width 508 height 11
type textarea "If you like we can hop on a quick call as per your convenience. Kindly let me k…"
click at [780, 382] on icon "Send" at bounding box center [783, 384] width 14 height 14
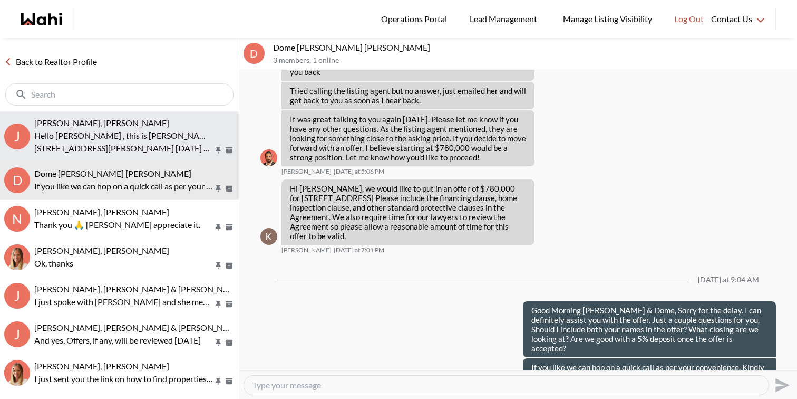
click at [160, 128] on div "Jaspreet Dhillon, Paul, Faraz Hello Jaspreet , this is Paul here your showing i…" at bounding box center [134, 136] width 200 height 37
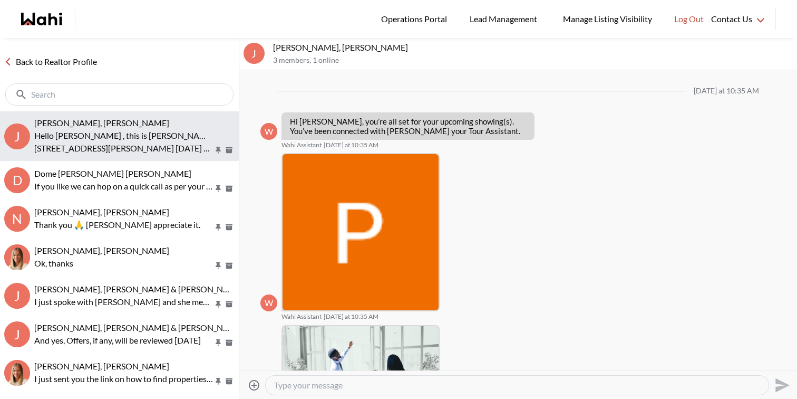
scroll to position [237, 0]
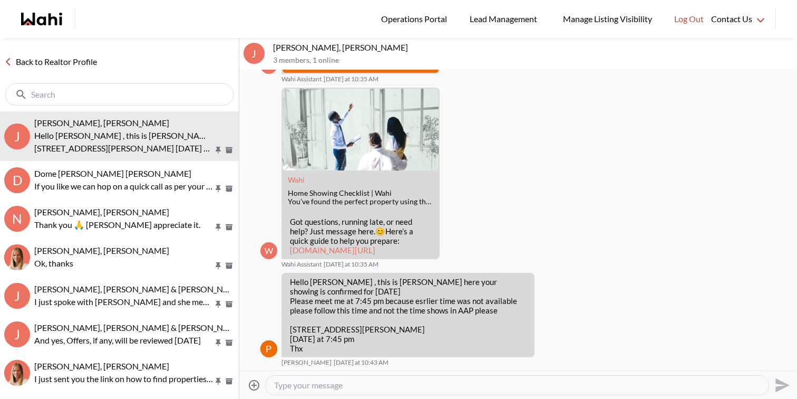
click at [382, 383] on textarea "Type your message" at bounding box center [517, 385] width 486 height 11
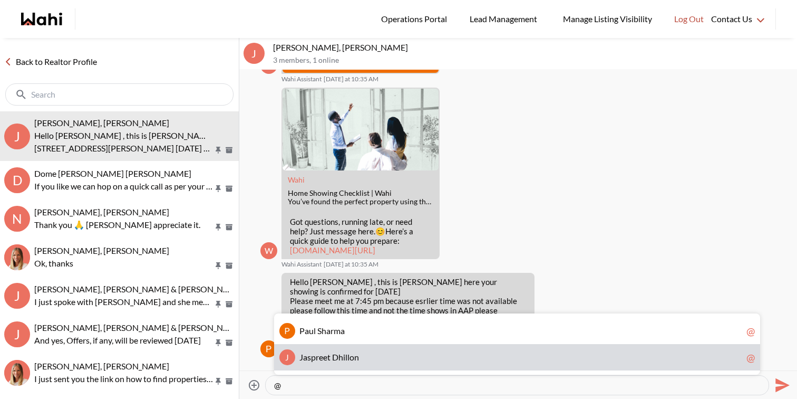
click at [378, 360] on span "J a s p r e e t D h i l l o n" at bounding box center [520, 357] width 443 height 11
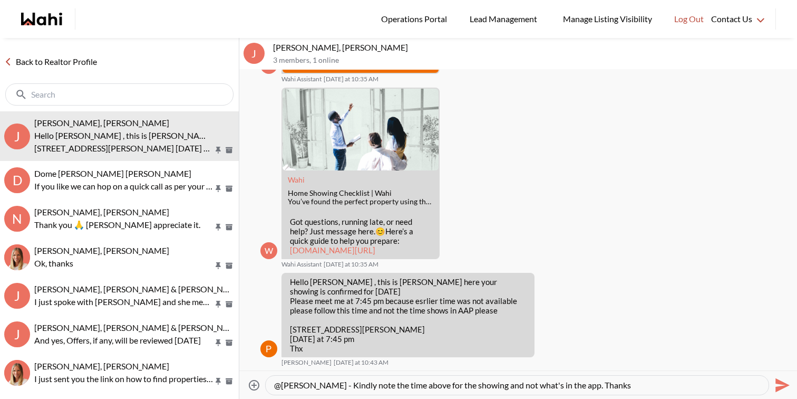
type textarea "@Jaspreet Dhillon - Kindly note the time above for the showing and not what's i…"
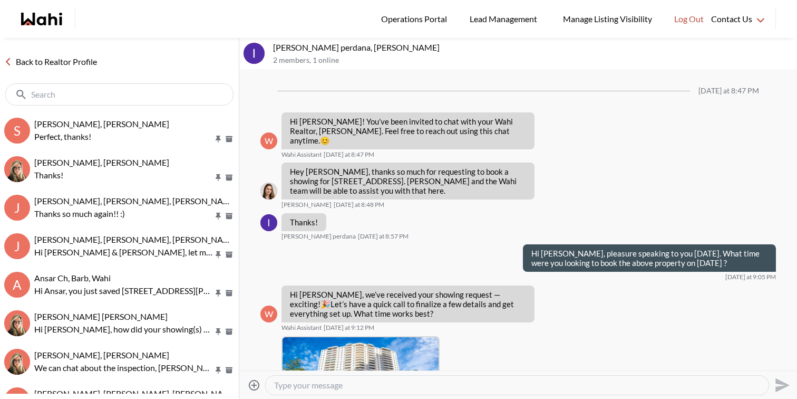
scroll to position [1188, 0]
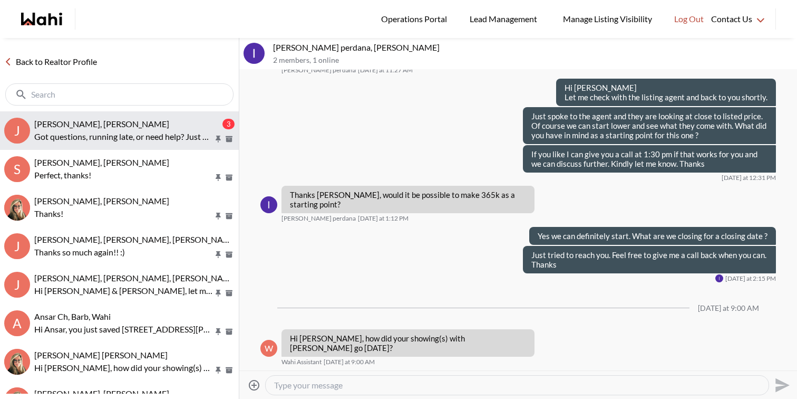
click at [184, 128] on div "[PERSON_NAME], [PERSON_NAME]" at bounding box center [127, 124] width 186 height 11
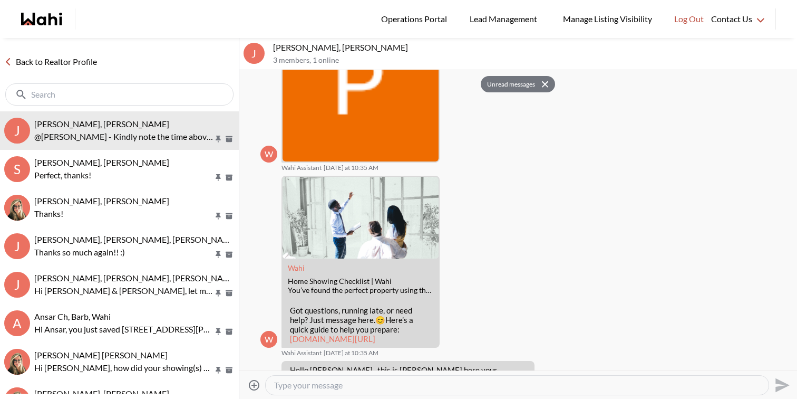
scroll to position [303, 0]
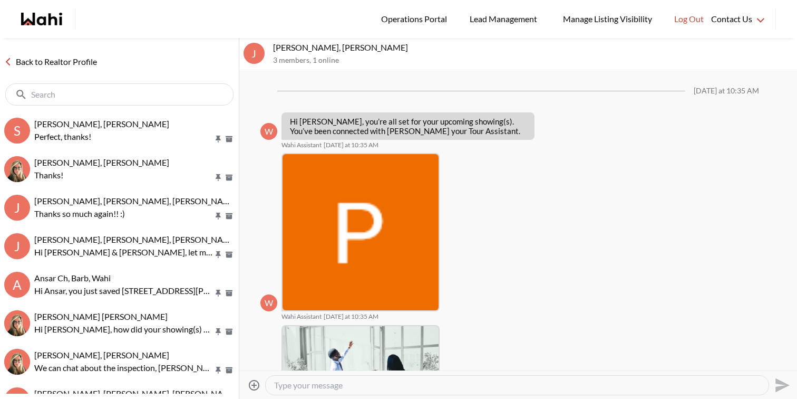
scroll to position [278, 0]
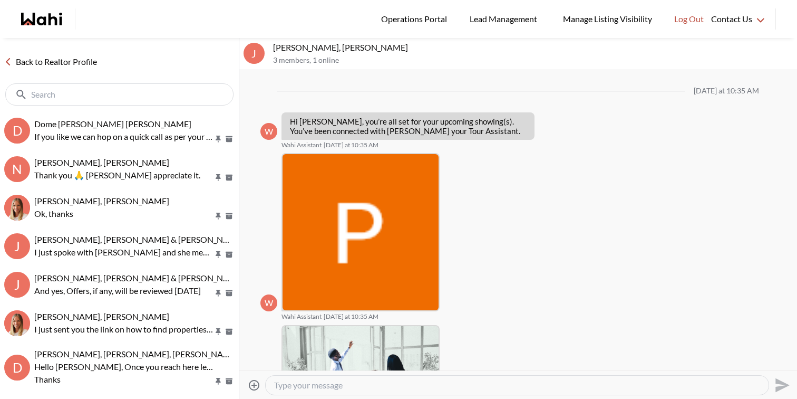
scroll to position [278, 0]
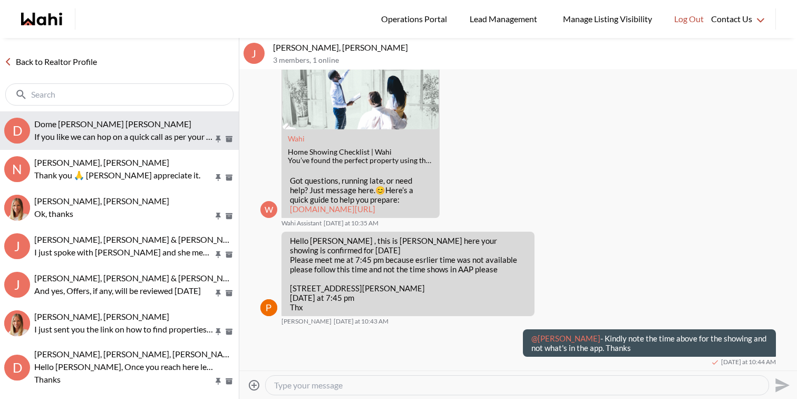
click at [111, 126] on span "Dome Aquin, Keith Mody, Michelle" at bounding box center [112, 124] width 157 height 10
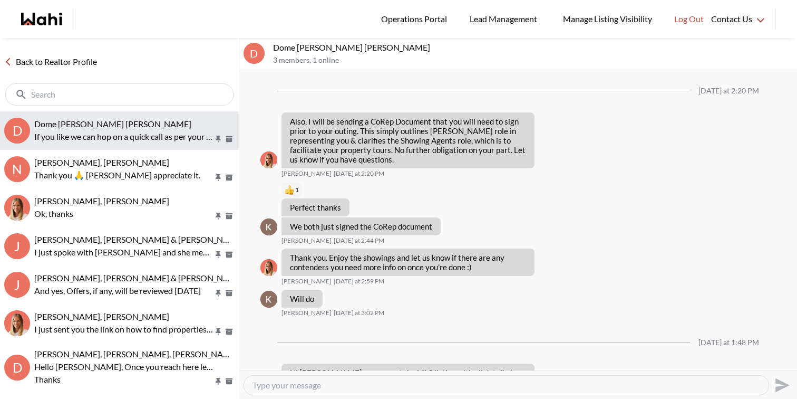
scroll to position [768, 0]
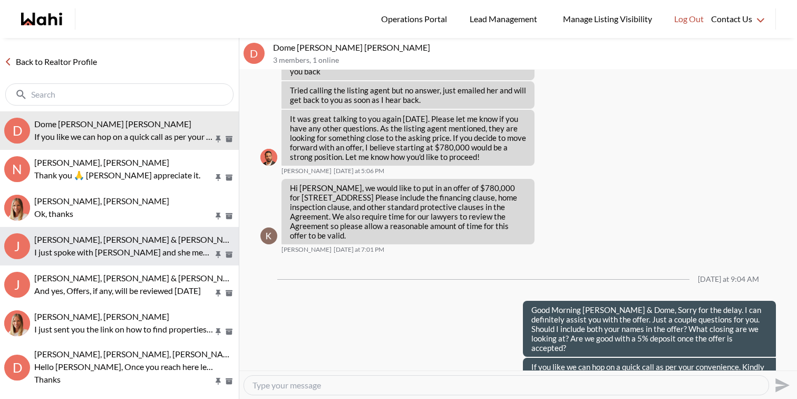
click at [128, 239] on span "Jason Brown, Jason & Lauryn Vaz-Brown, Alicia, Michelle" at bounding box center [208, 239] width 348 height 10
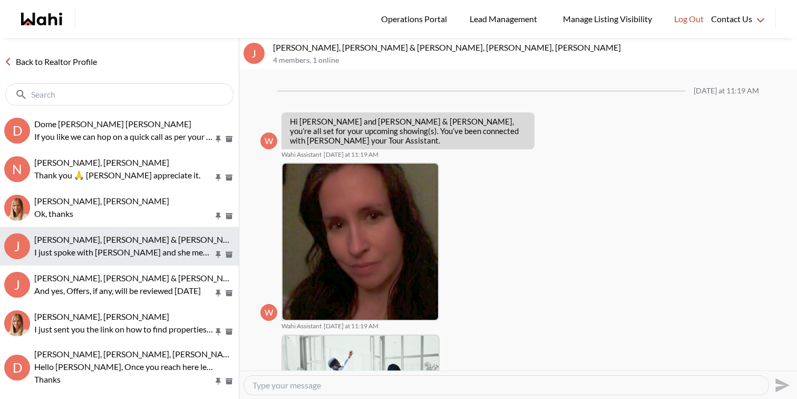
scroll to position [549, 0]
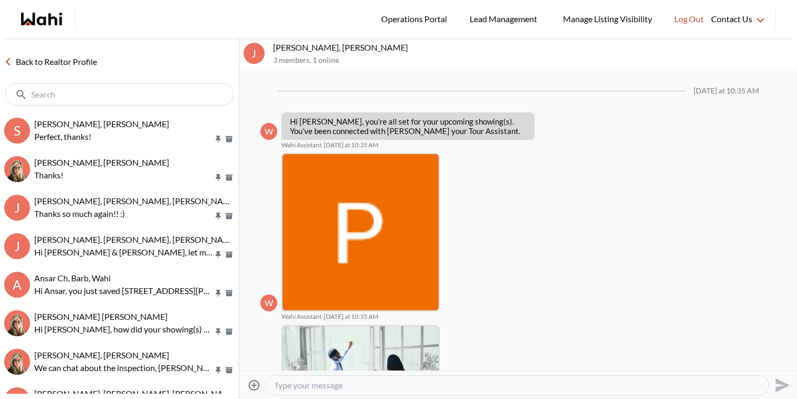
scroll to position [278, 0]
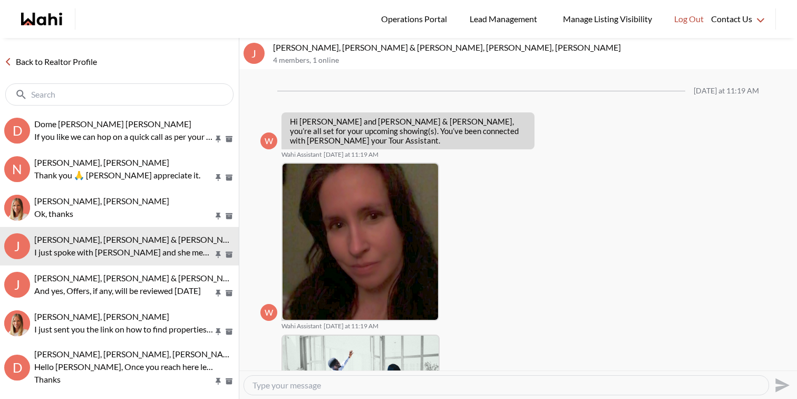
scroll to position [549, 0]
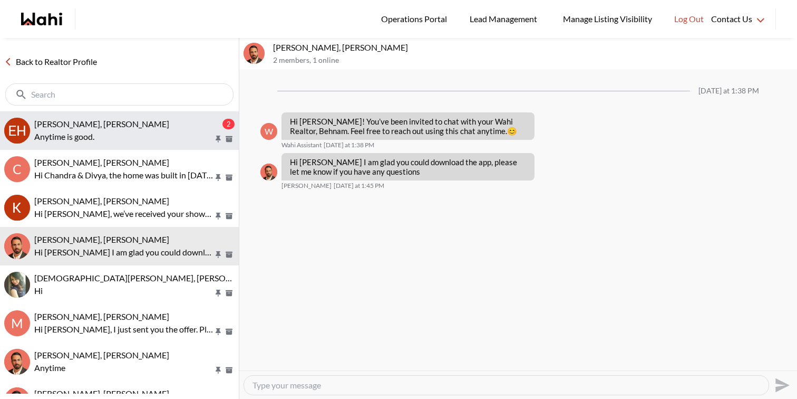
click at [100, 119] on span "[PERSON_NAME], [PERSON_NAME]" at bounding box center [101, 124] width 135 height 10
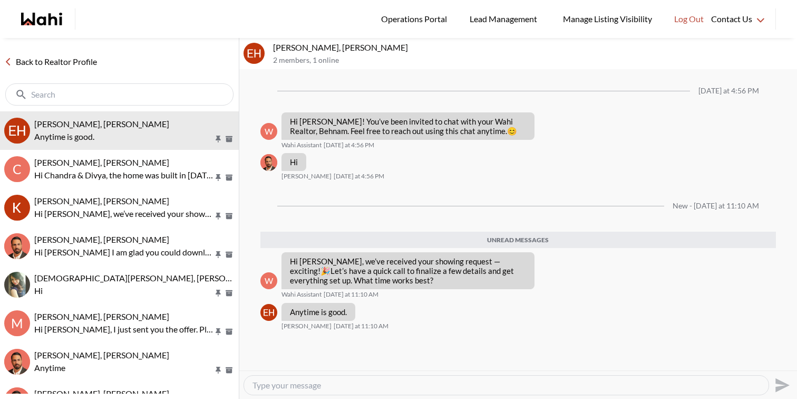
click at [282, 383] on textarea "Type your message" at bounding box center [507, 385] width 508 height 11
type textarea "Hi Erik, no need for a call. I am working on your showing and you will see anot…"
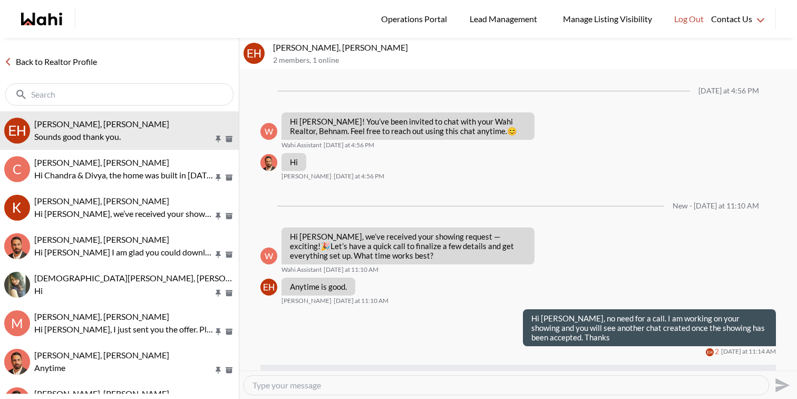
scroll to position [21, 0]
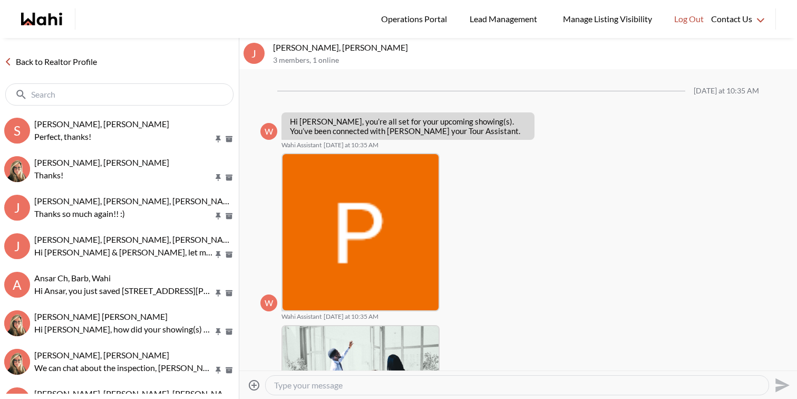
scroll to position [278, 0]
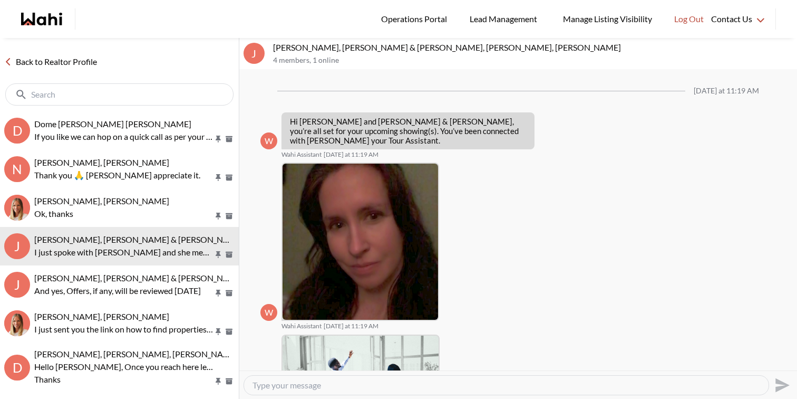
scroll to position [549, 0]
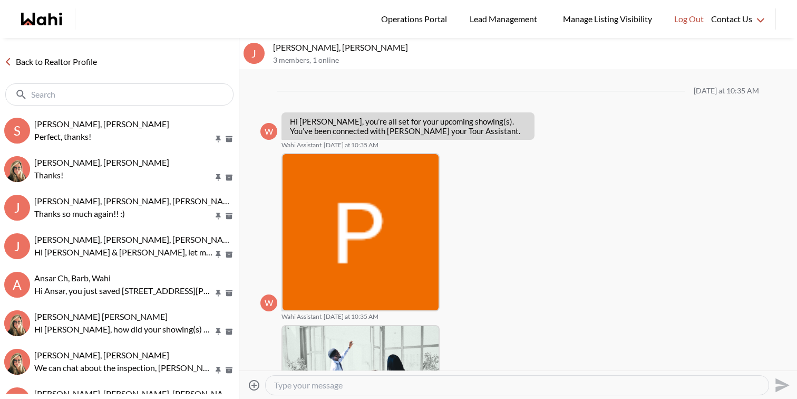
scroll to position [278, 0]
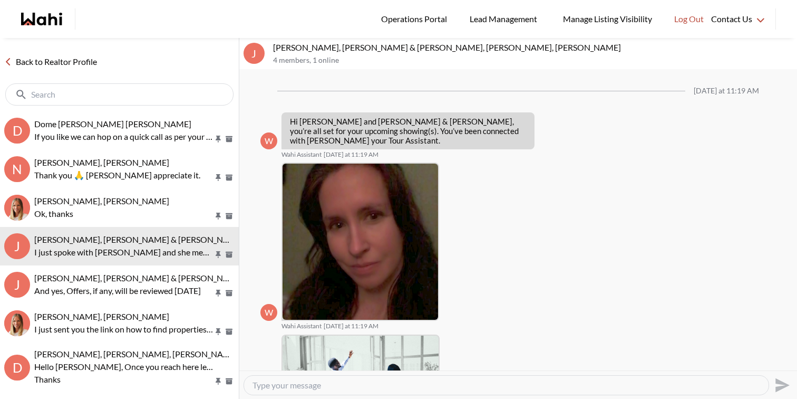
scroll to position [549, 0]
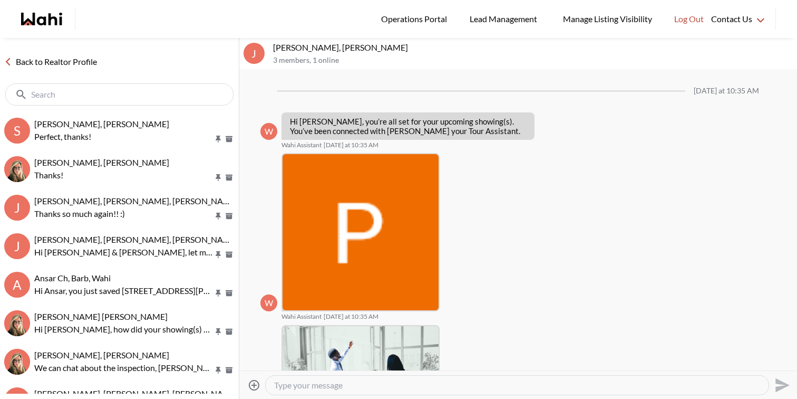
scroll to position [278, 0]
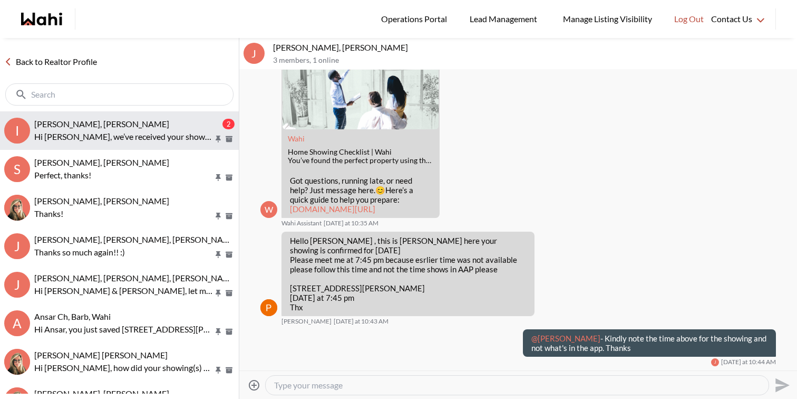
click at [111, 134] on p "Hi [PERSON_NAME], we’ve received your showing request —exciting! 🎉 Let’s have a…" at bounding box center [123, 136] width 179 height 13
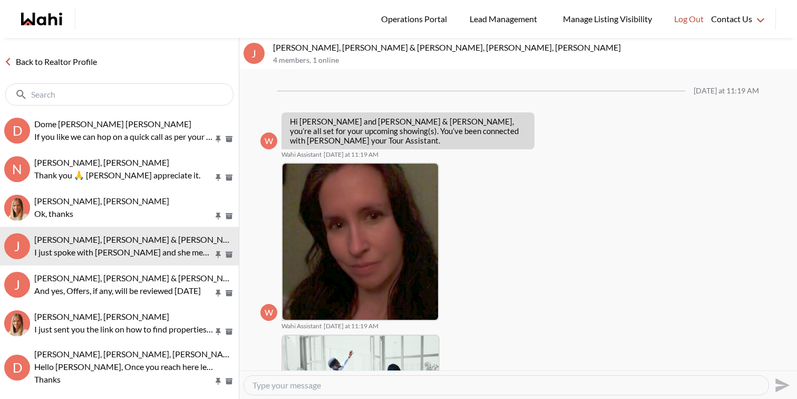
scroll to position [549, 0]
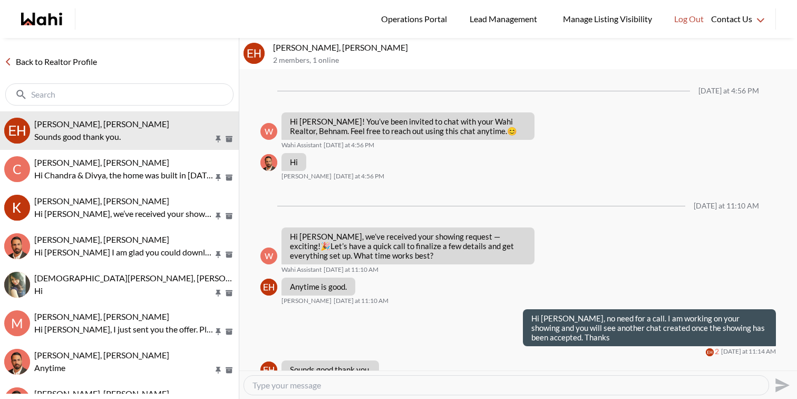
scroll to position [21, 0]
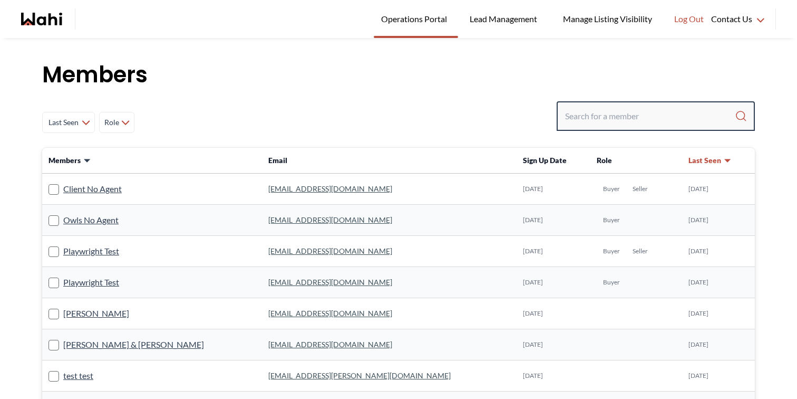
click at [629, 117] on input "Search input" at bounding box center [650, 115] width 170 height 19
paste input "[PERSON_NAME][EMAIL_ADDRESS][DOMAIN_NAME]"
type input "[PERSON_NAME][EMAIL_ADDRESS][DOMAIN_NAME]"
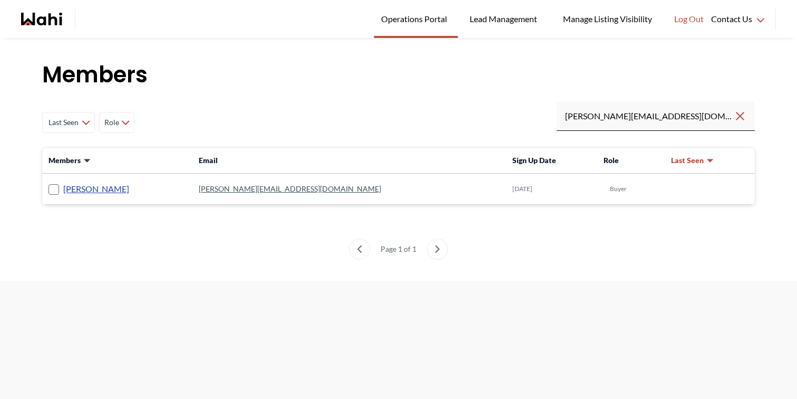
click at [105, 190] on link "Irina Krasyuk" at bounding box center [96, 189] width 66 height 14
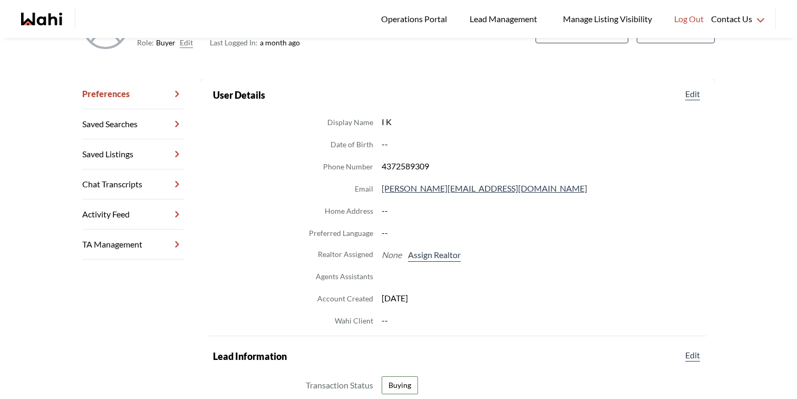
scroll to position [116, 0]
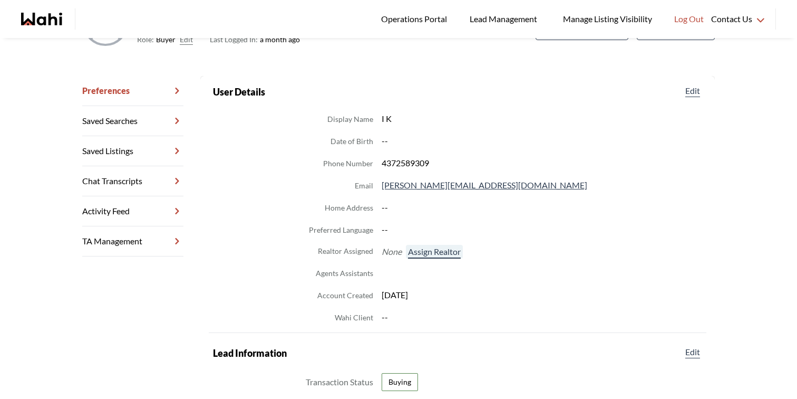
click at [429, 251] on button "Assign Realtor" at bounding box center [434, 252] width 57 height 14
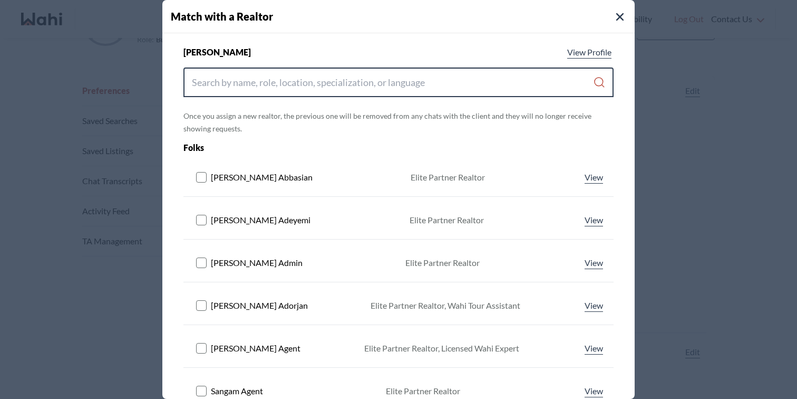
click at [299, 85] on input "Search input" at bounding box center [392, 82] width 401 height 19
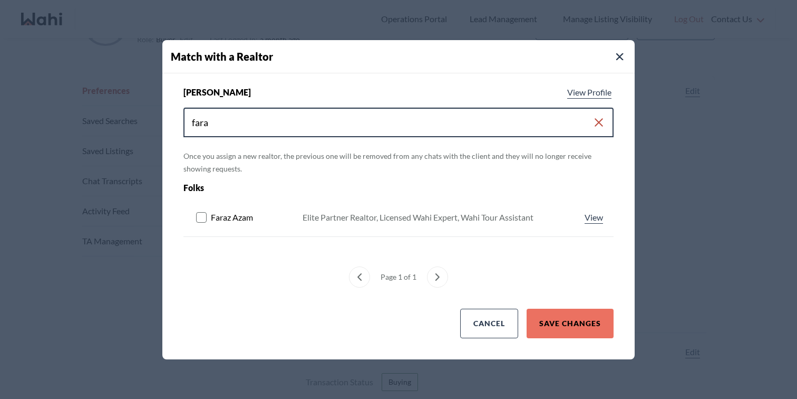
type input "fara"
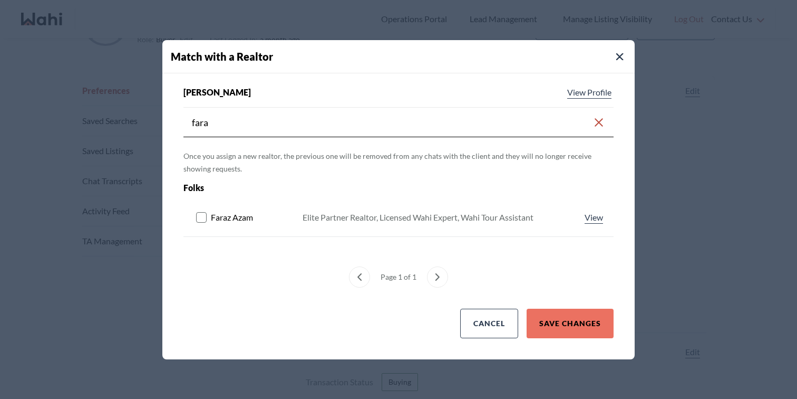
click at [204, 221] on rect at bounding box center [202, 217] width 10 height 10
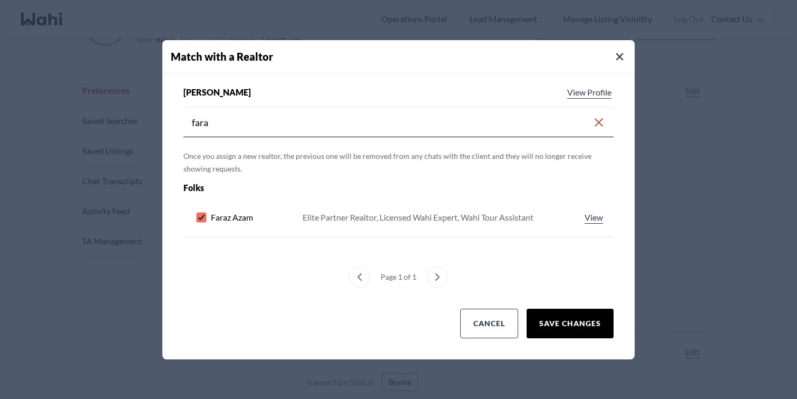
click at [572, 328] on button "Save Changes" at bounding box center [570, 323] width 87 height 30
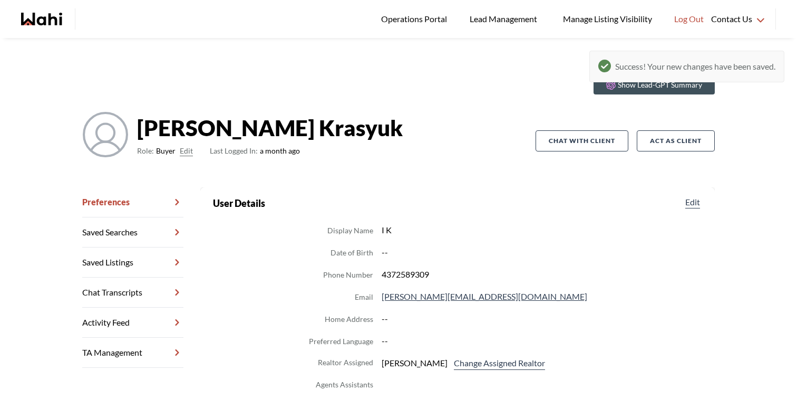
scroll to position [0, 0]
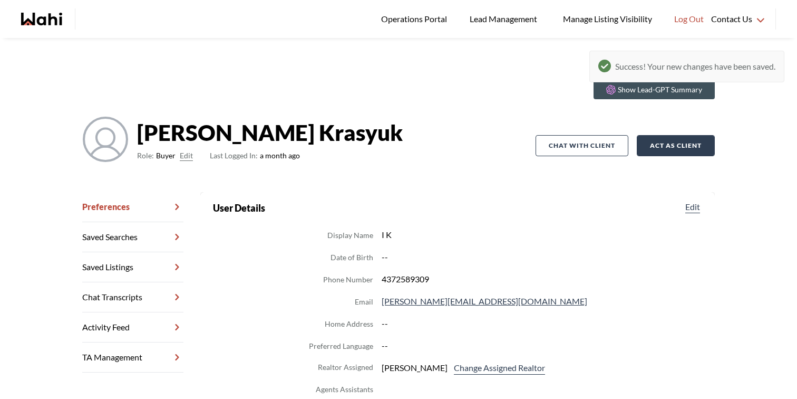
click at [689, 143] on button "Act as Client" at bounding box center [676, 145] width 78 height 21
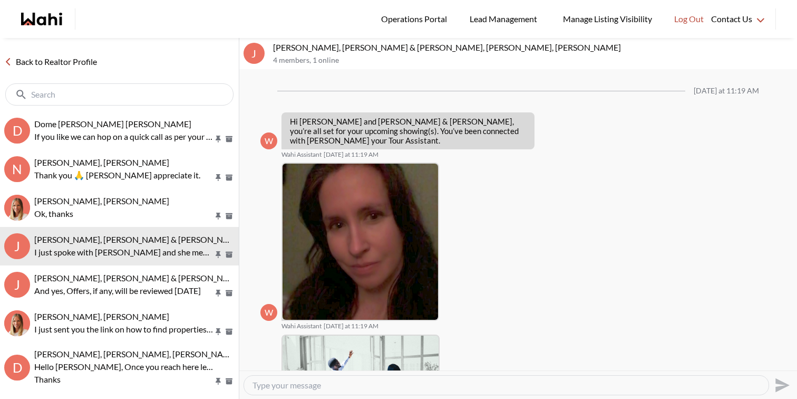
scroll to position [549, 0]
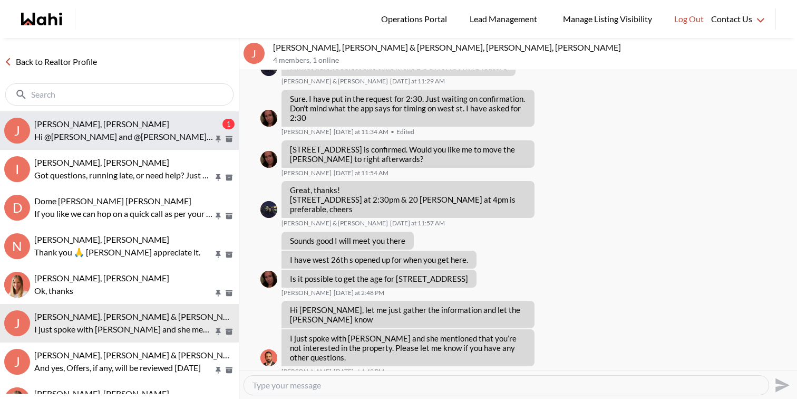
click at [174, 121] on div "[PERSON_NAME], [PERSON_NAME]" at bounding box center [127, 124] width 186 height 11
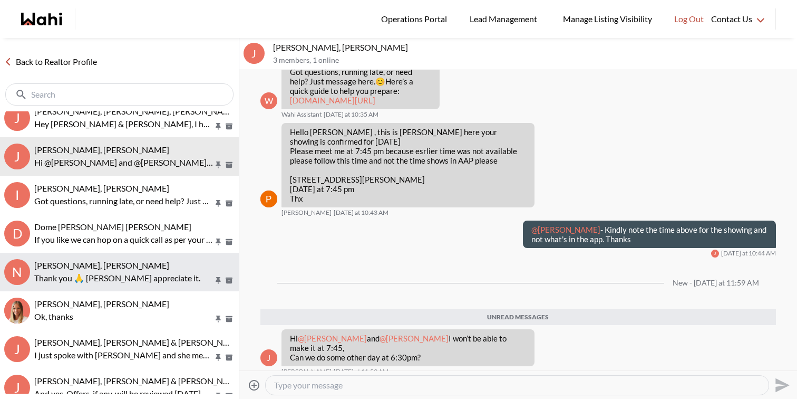
scroll to position [13, 0]
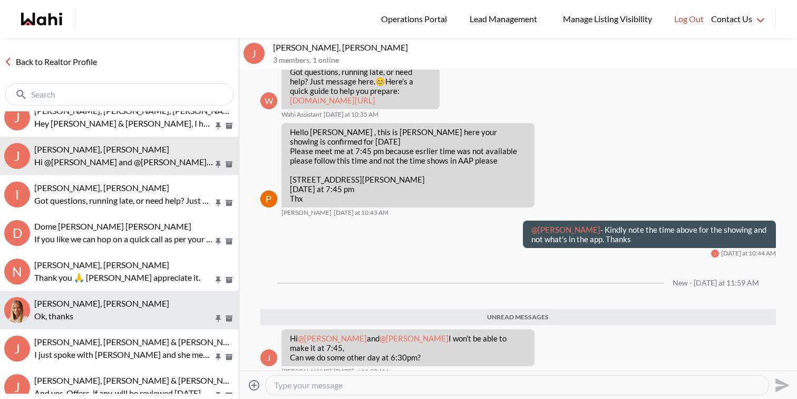
click at [130, 296] on button "Nitesh Goyal, Michelle Ok, thanks" at bounding box center [119, 309] width 239 height 38
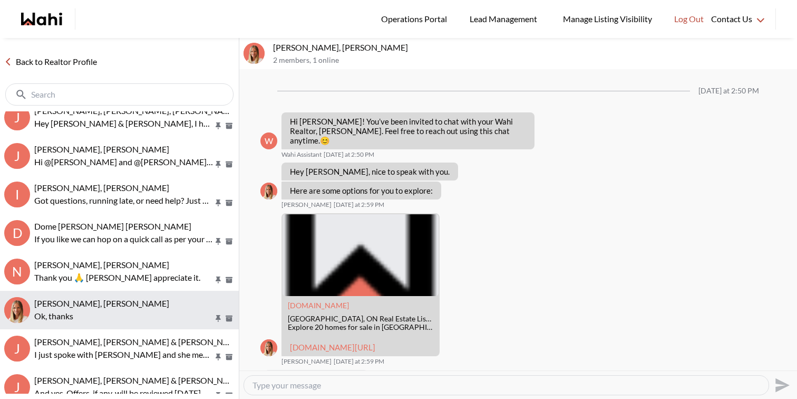
scroll to position [1077, 0]
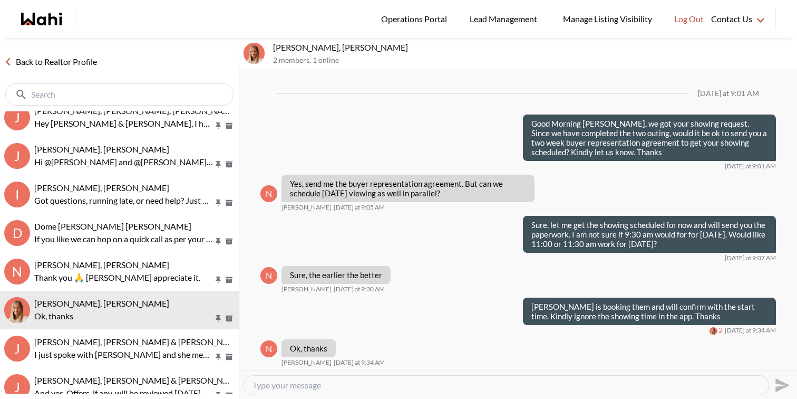
click at [312, 385] on textarea "Type your message" at bounding box center [507, 385] width 508 height 11
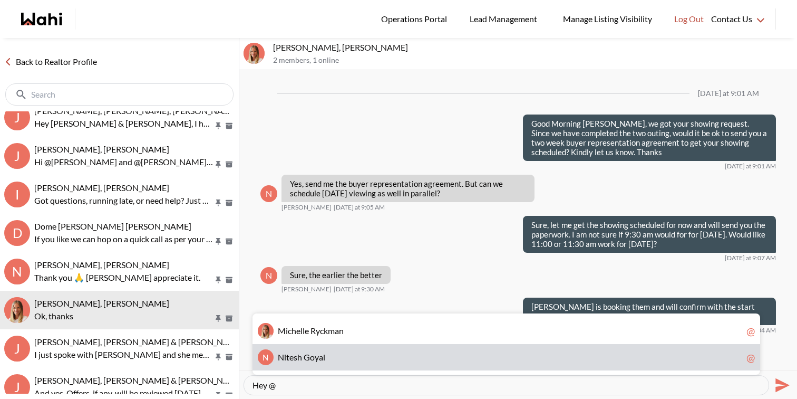
click at [319, 358] on span "a" at bounding box center [321, 357] width 4 height 10
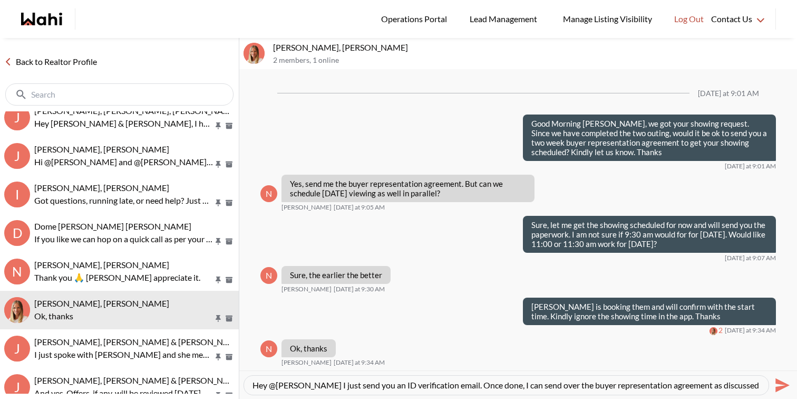
scroll to position [10, 0]
type textarea "Hey @[PERSON_NAME] I just send you an ID verification email. Once done, I can s…"
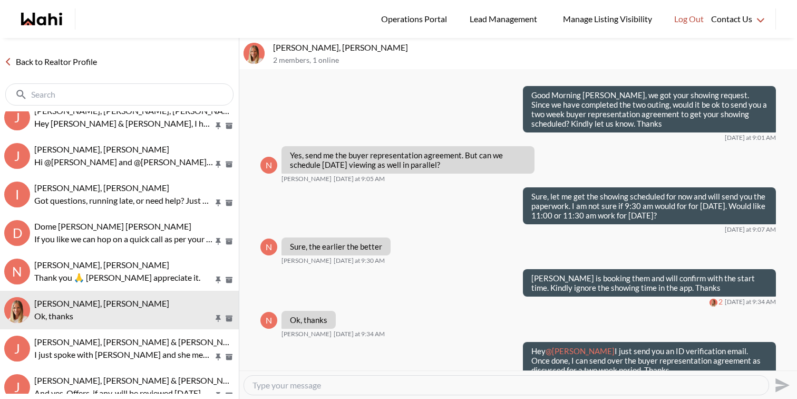
scroll to position [0, 0]
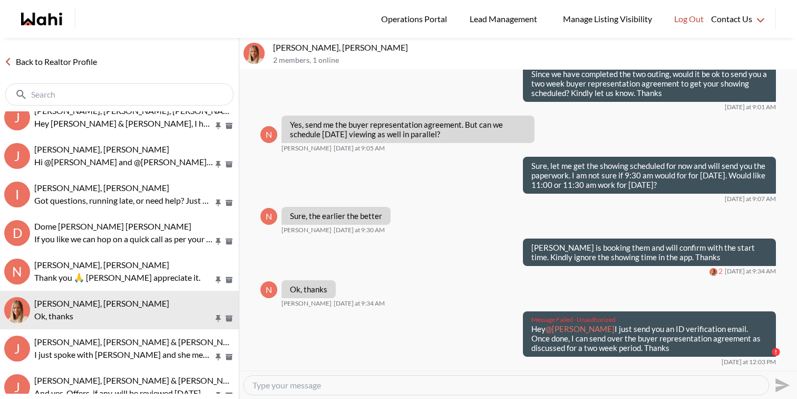
drag, startPoint x: 679, startPoint y: 362, endPoint x: 529, endPoint y: 338, distance: 152.0
click at [529, 338] on div "Message Failed · Unauthorized Hey @Nitesh Goyal I just send you an ID verificat…" at bounding box center [649, 333] width 253 height 45
copy p "Hey @Nitesh Goyal I just send you an ID verification email. Once done, I can se…"
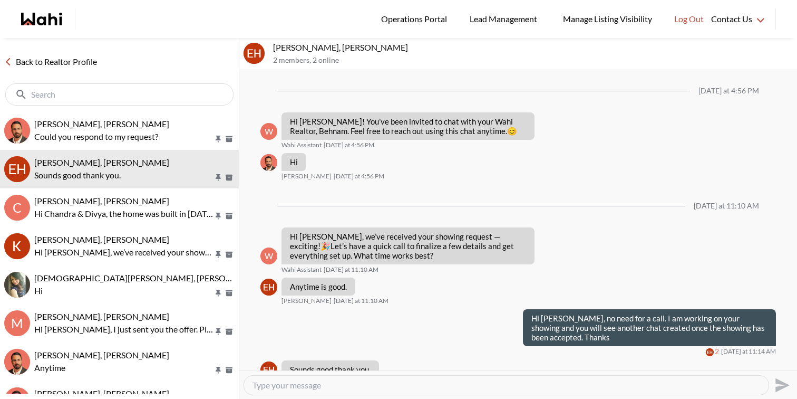
scroll to position [21, 0]
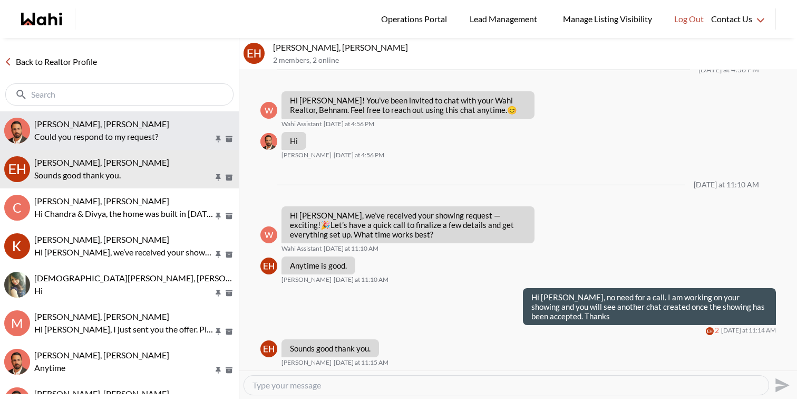
click at [108, 118] on button "Gordon Dale, Behnam Could you respond to my request?" at bounding box center [119, 130] width 239 height 38
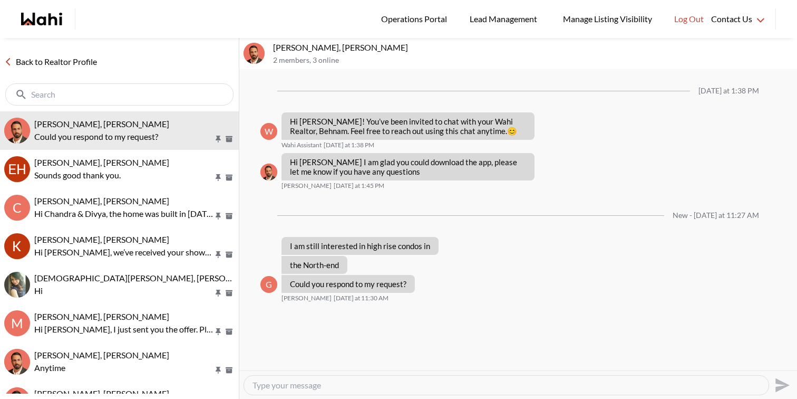
click at [277, 381] on textarea "Type your message" at bounding box center [507, 385] width 508 height 11
type textarea "Hi Gordon, sorry for the delay. Where about are you looking ? What's our budget…"
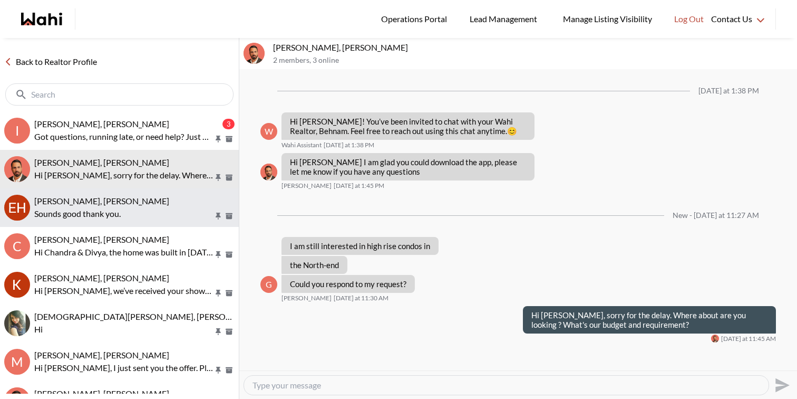
click at [148, 206] on div "Erik Alarcon, Behnam Sounds good thank you." at bounding box center [134, 208] width 200 height 24
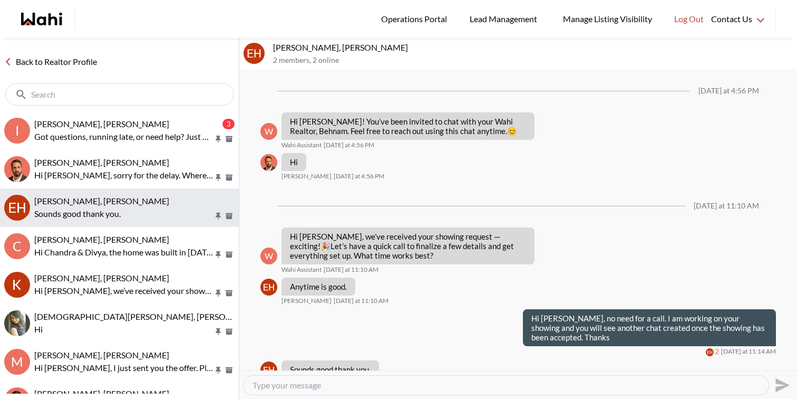
scroll to position [21, 0]
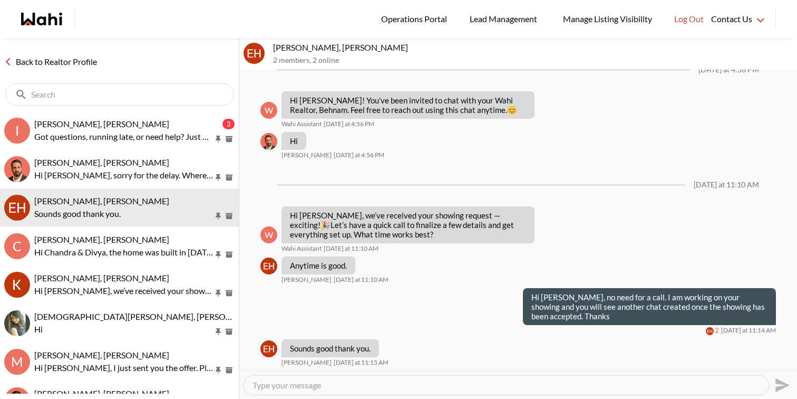
click at [339, 393] on div at bounding box center [506, 384] width 525 height 19
click at [340, 383] on textarea "Type your message" at bounding box center [507, 385] width 508 height 11
type textarea "E"
type textarea "Hey Erik, would 3:30 pm work for today? That's the earliest slot available for …"
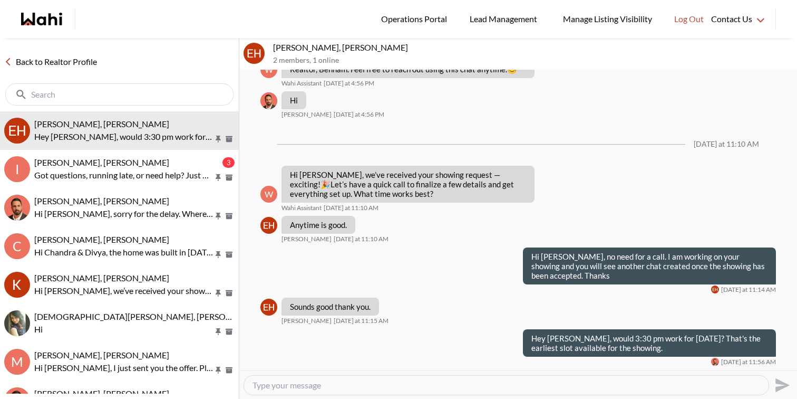
scroll to position [62, 0]
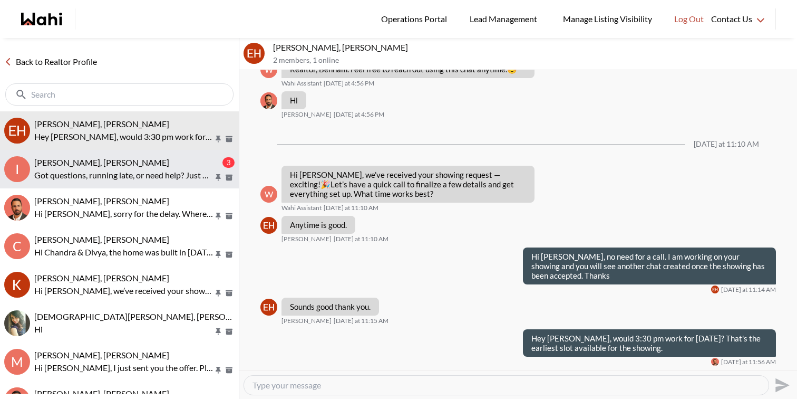
click at [125, 162] on span "Irina Krasyuk, Paul, Faraz" at bounding box center [101, 162] width 135 height 10
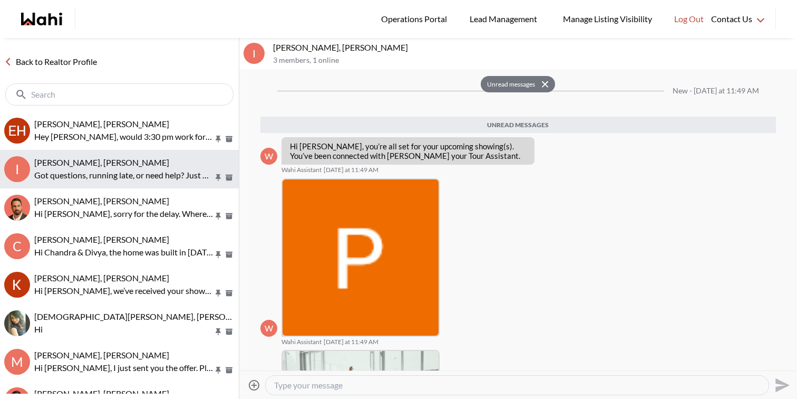
scroll to position [174, 0]
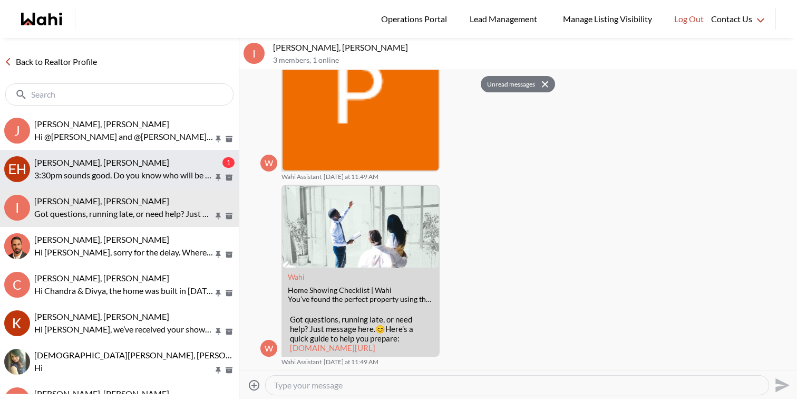
click at [126, 159] on div "Erik Alarcon, Behnam" at bounding box center [127, 162] width 186 height 11
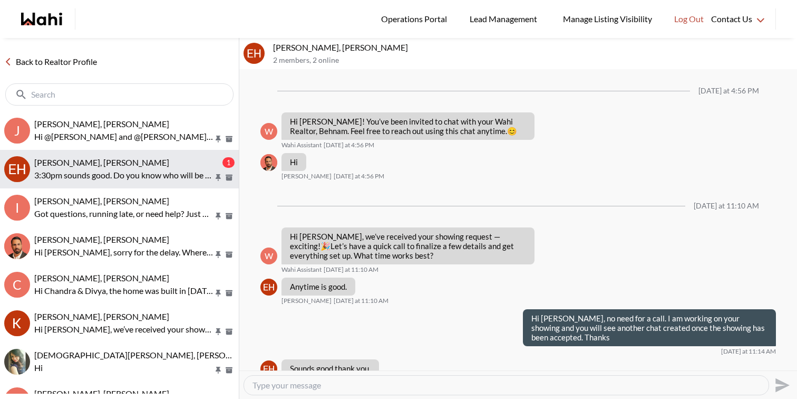
scroll to position [146, 0]
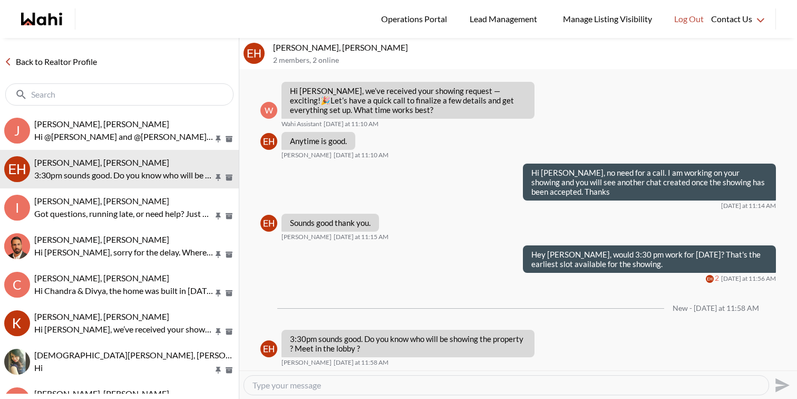
click at [301, 386] on textarea "Type your message" at bounding box center [507, 385] width 508 height 11
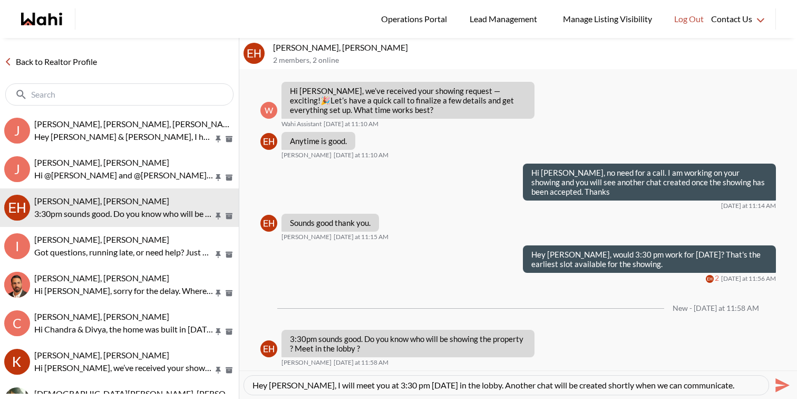
type textarea "Hey [PERSON_NAME], I will meet you at 3:30 pm [DATE] in the lobby. Another chat…"
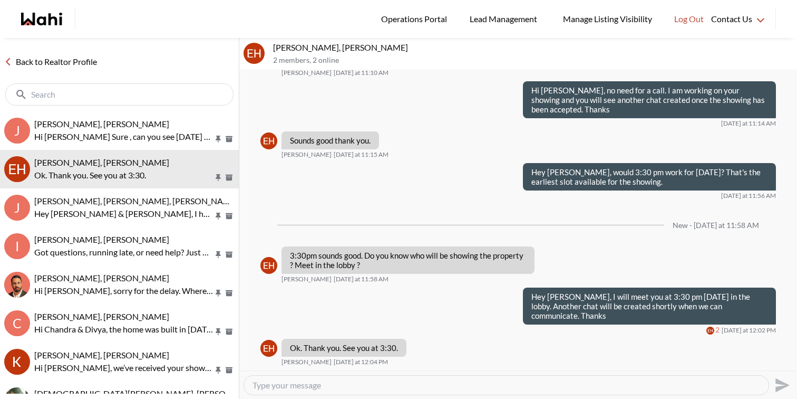
scroll to position [218, 0]
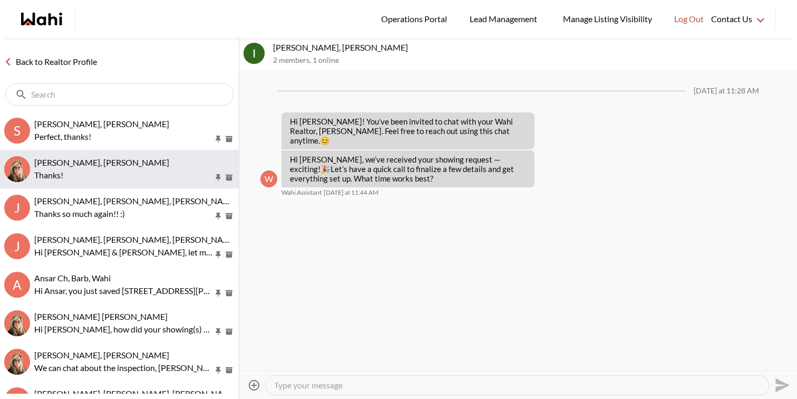
click at [112, 171] on p "Thanks!" at bounding box center [123, 175] width 179 height 13
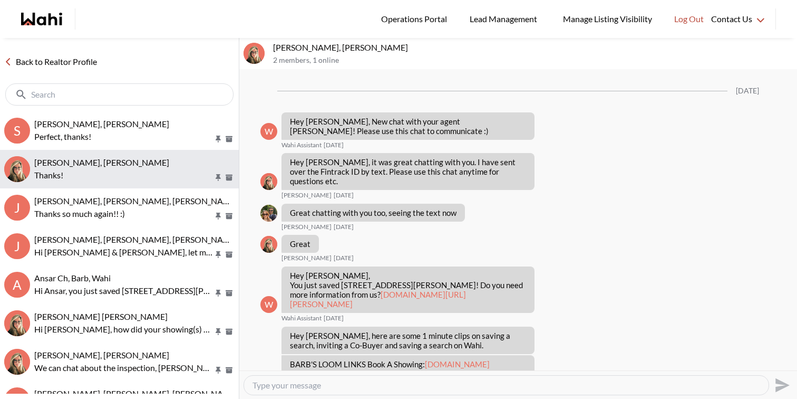
scroll to position [260, 0]
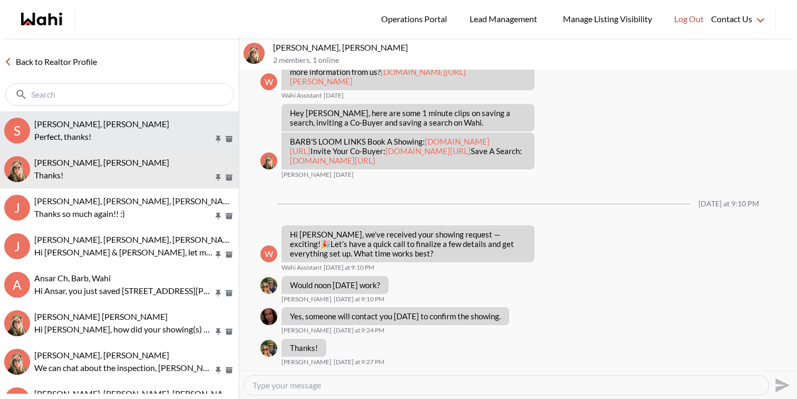
click at [121, 142] on p "Perfect, thanks!" at bounding box center [123, 136] width 179 height 13
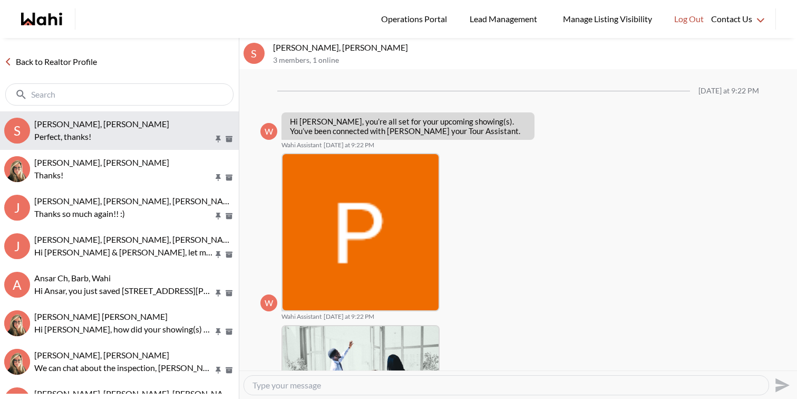
scroll to position [266, 0]
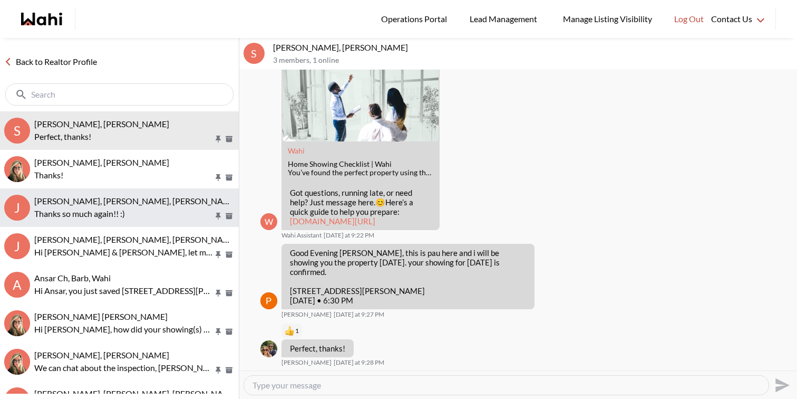
click at [128, 218] on p "Thanks so much again!! :)" at bounding box center [123, 213] width 179 height 13
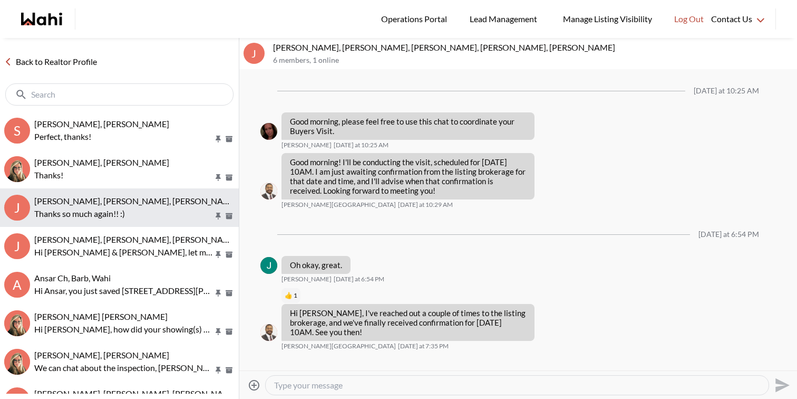
scroll to position [338, 0]
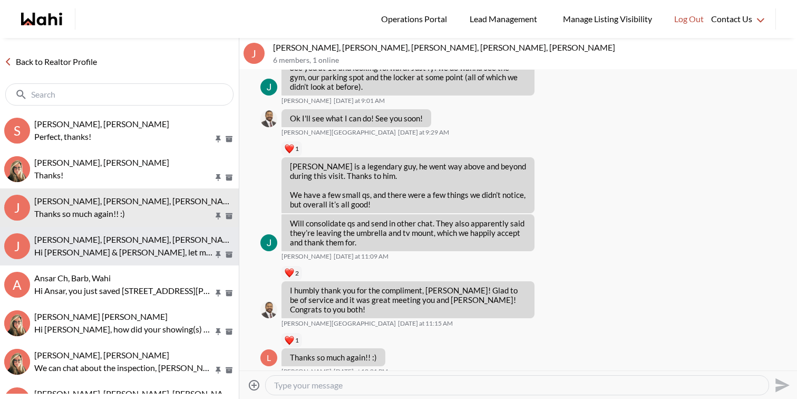
click at [130, 241] on span "Jack Burke, Leyla Smith, Faraz, Barbara" at bounding box center [136, 239] width 204 height 10
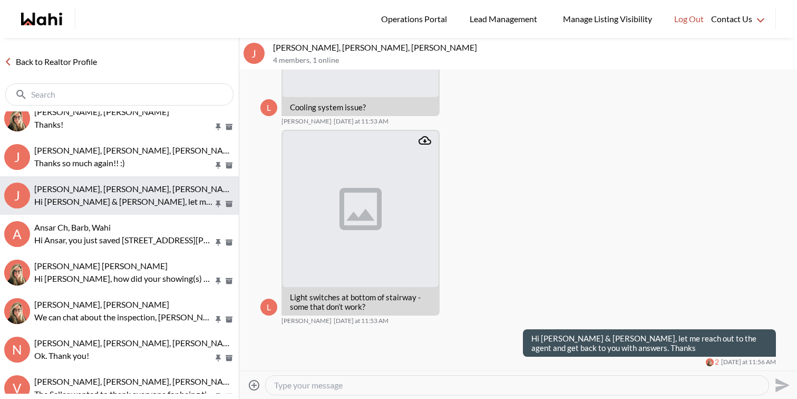
scroll to position [53, 0]
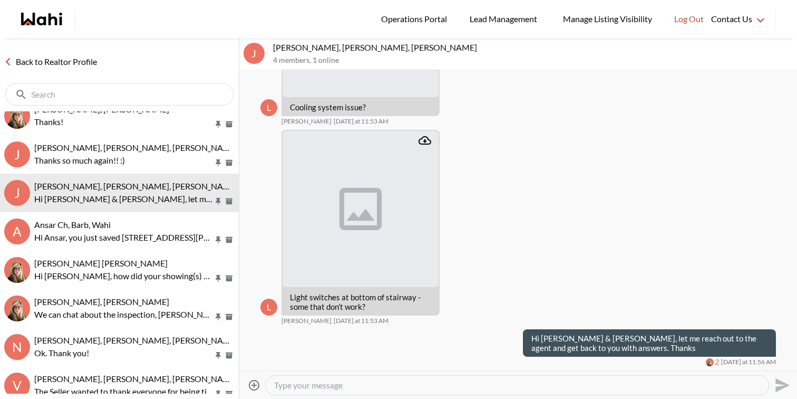
click at [324, 386] on textarea "Type your message" at bounding box center [517, 385] width 486 height 11
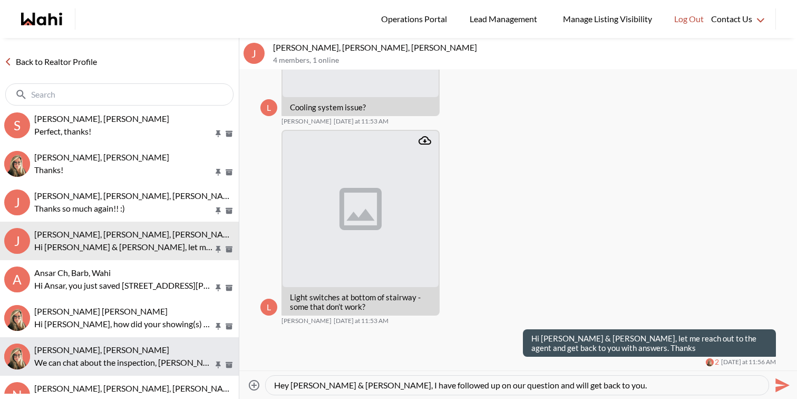
scroll to position [0, 0]
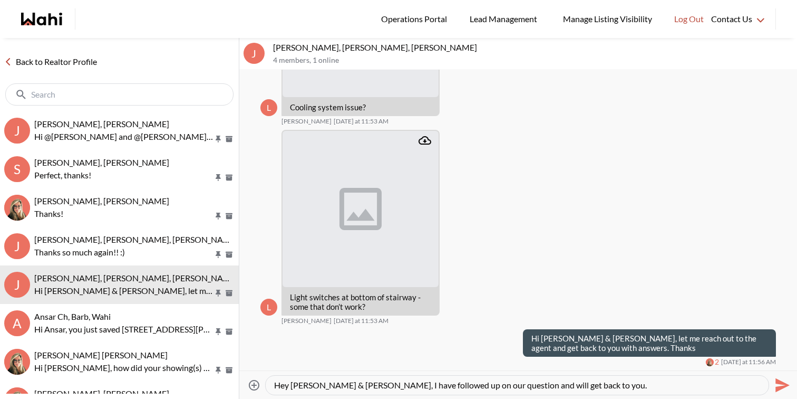
click at [407, 383] on textarea "Hey Jack & Leyla, I have followed up on our question and will get back to you." at bounding box center [517, 385] width 486 height 11
click at [411, 384] on textarea "Hey Jack & Leyla, I have followed up agaion our question and will get back to y…" at bounding box center [517, 385] width 486 height 11
click at [408, 383] on textarea "Hey Jack & Leyla, I have followed up agaion our question and will get back to y…" at bounding box center [517, 385] width 486 height 11
click at [563, 389] on textarea "Hey Jack & Leyla, I have followed up again this morning and will get back to yo…" at bounding box center [517, 385] width 486 height 11
click at [561, 387] on textarea "Hey Jack & Leyla, I have followed up again this morning and will get back to yo…" at bounding box center [517, 385] width 486 height 11
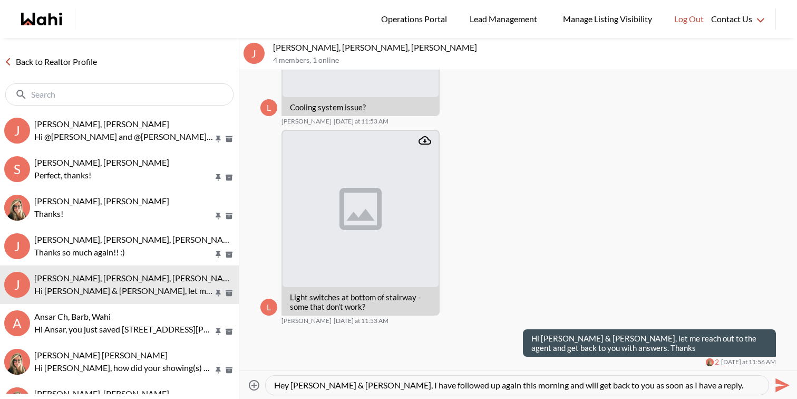
type textarea "Hey [PERSON_NAME] & [PERSON_NAME], I have followed up again this morning and wi…"
click at [778, 386] on icon "Send" at bounding box center [783, 384] width 14 height 14
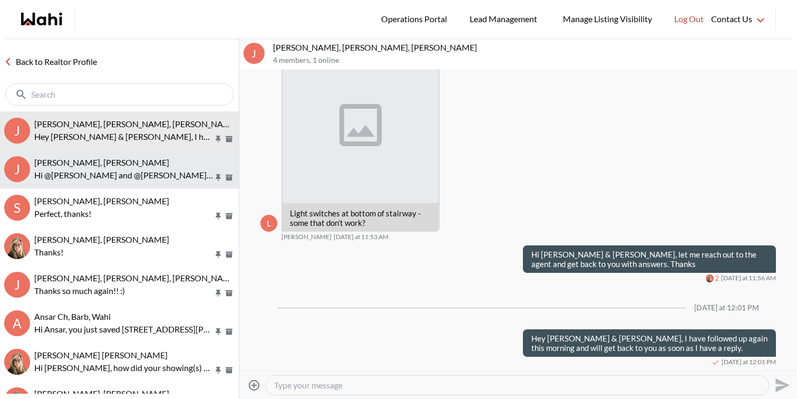
click at [152, 166] on div "[PERSON_NAME], [PERSON_NAME]" at bounding box center [134, 162] width 200 height 11
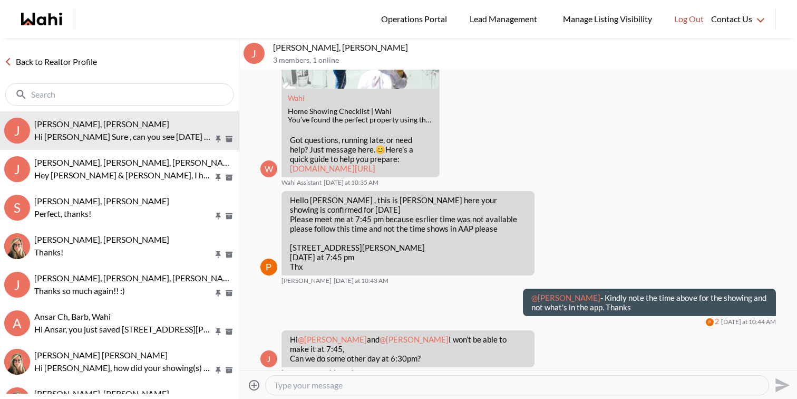
scroll to position [429, 0]
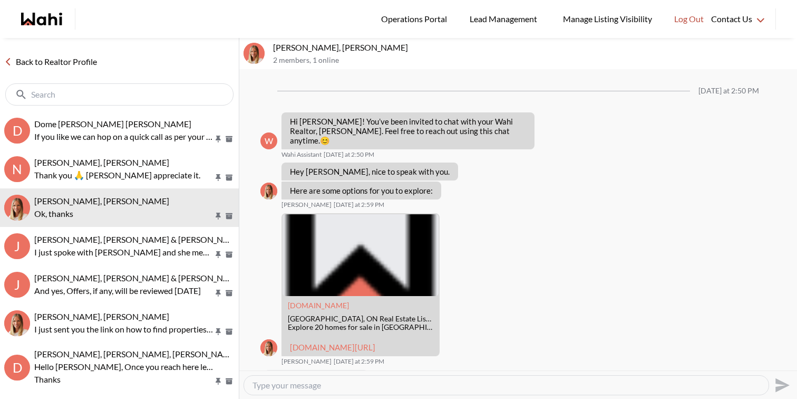
scroll to position [1077, 0]
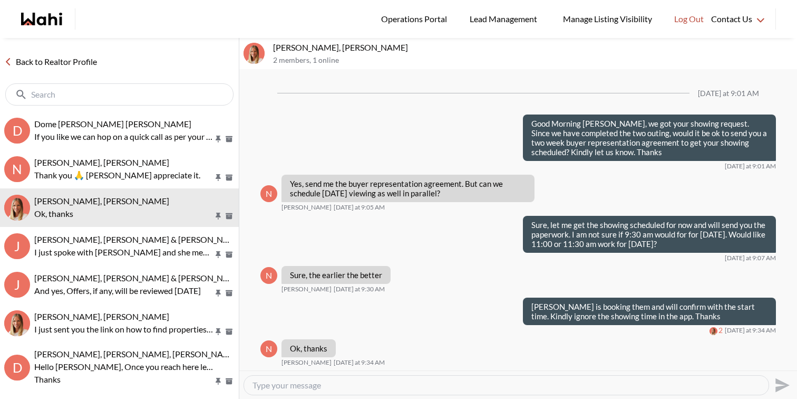
click at [386, 384] on textarea "Type your message" at bounding box center [507, 385] width 508 height 11
paste textarea "Hey @[PERSON_NAME] I just send you an ID verification email. Once done, I can s…"
type textarea "Hey @[PERSON_NAME] I just send you an ID verification email. Once done, I can s…"
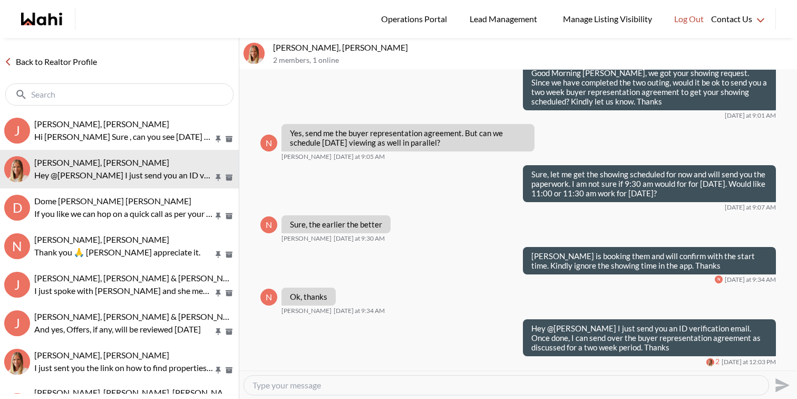
scroll to position [1128, 0]
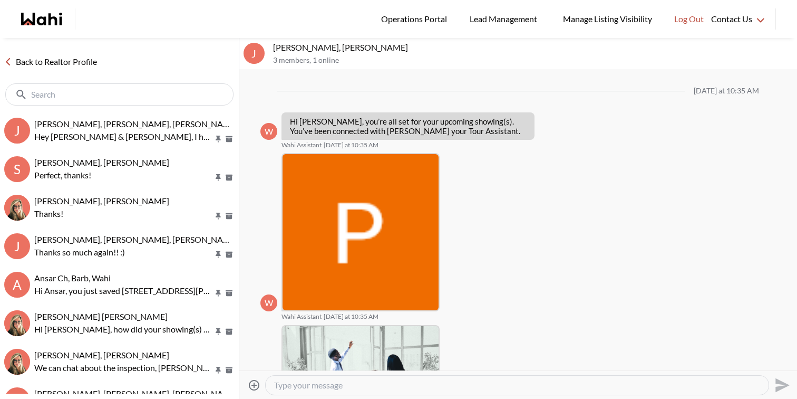
scroll to position [361, 0]
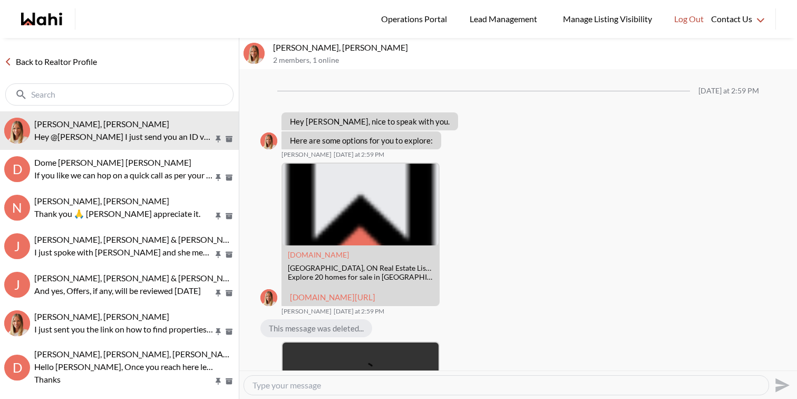
scroll to position [1086, 0]
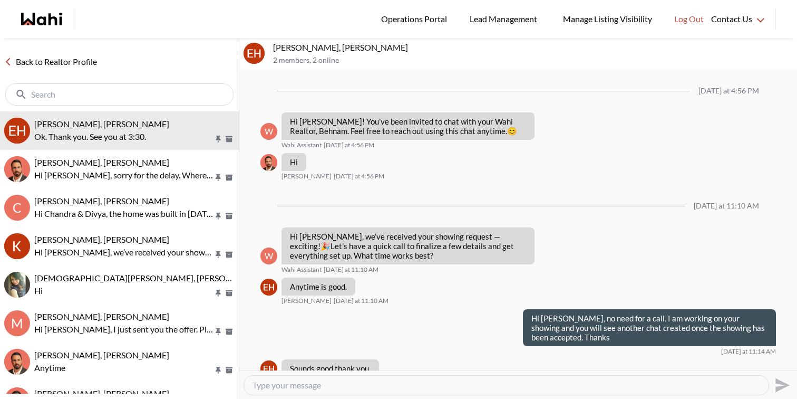
scroll to position [175, 0]
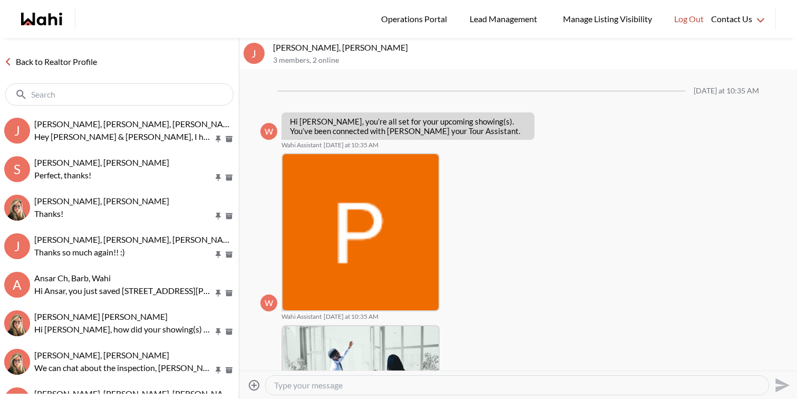
scroll to position [361, 0]
